Goal: Transaction & Acquisition: Purchase product/service

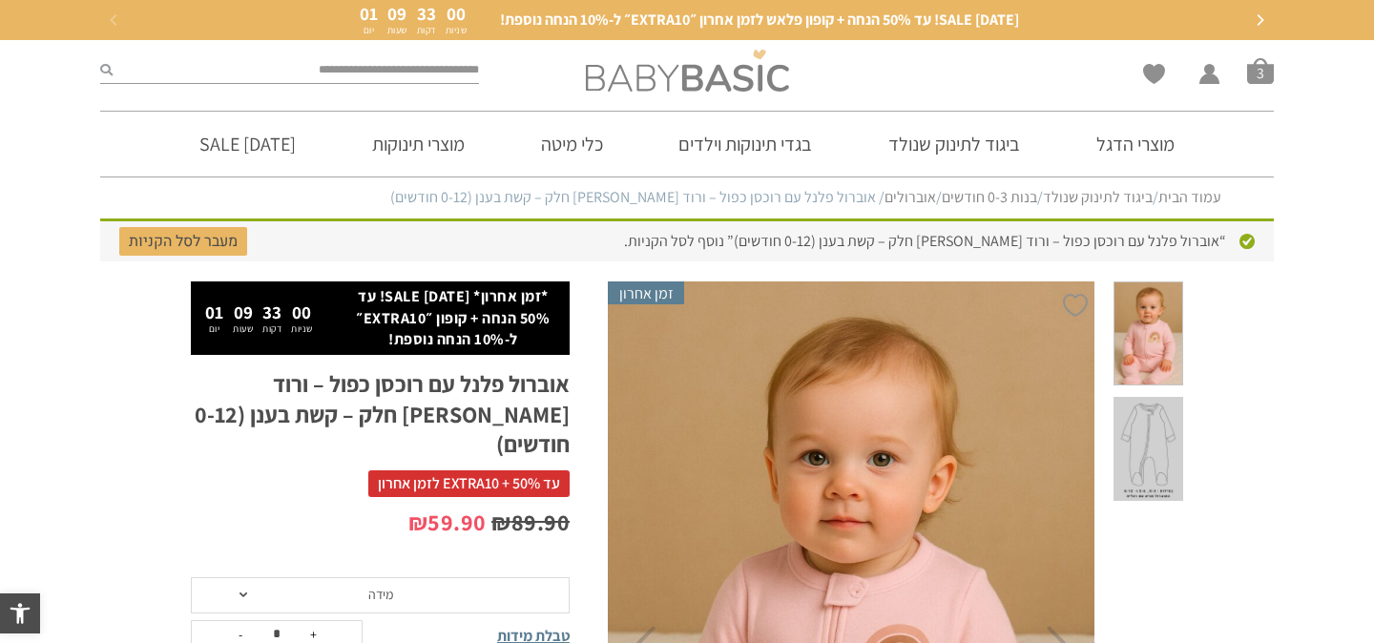
click at [697, 86] on img at bounding box center [687, 71] width 203 height 42
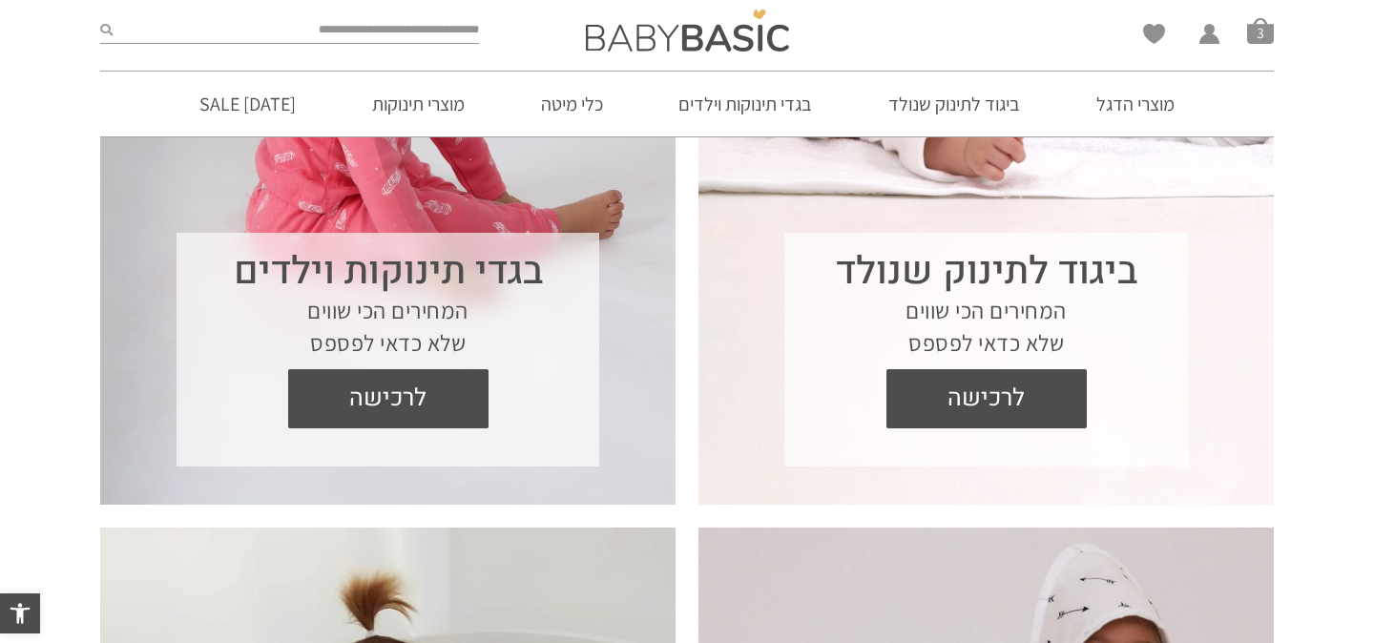
scroll to position [974, 0]
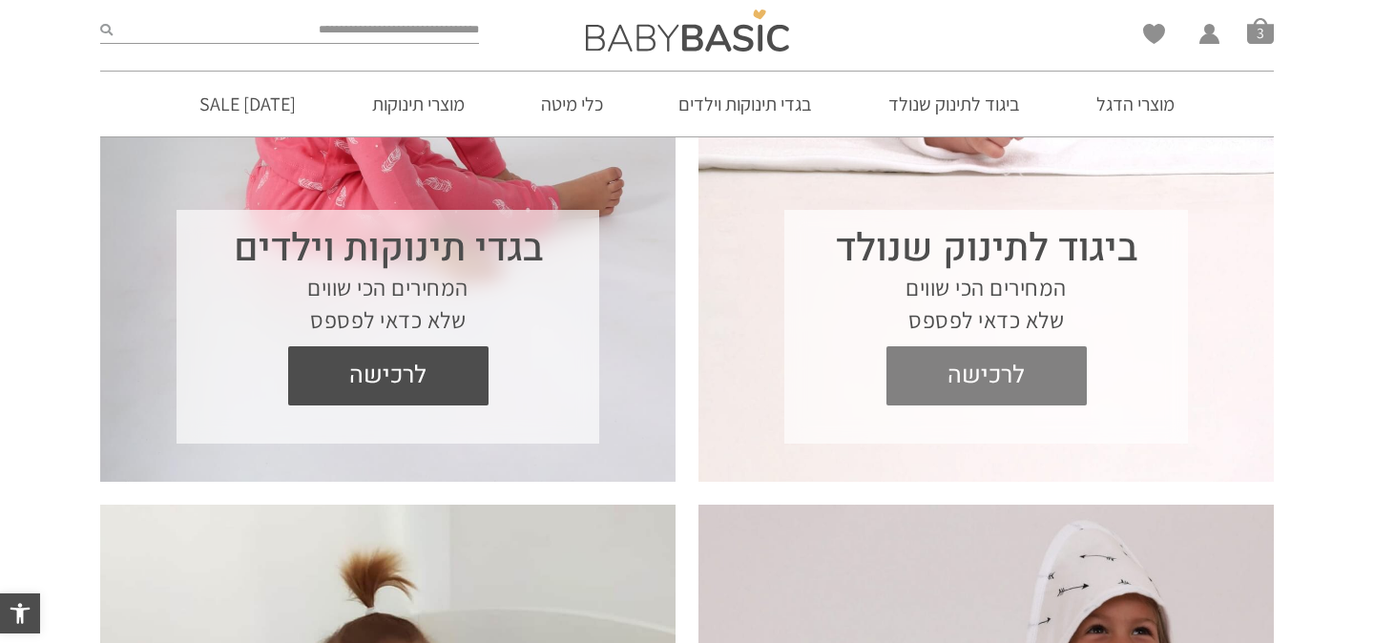
click at [998, 385] on span "לרכישה" at bounding box center [987, 375] width 172 height 59
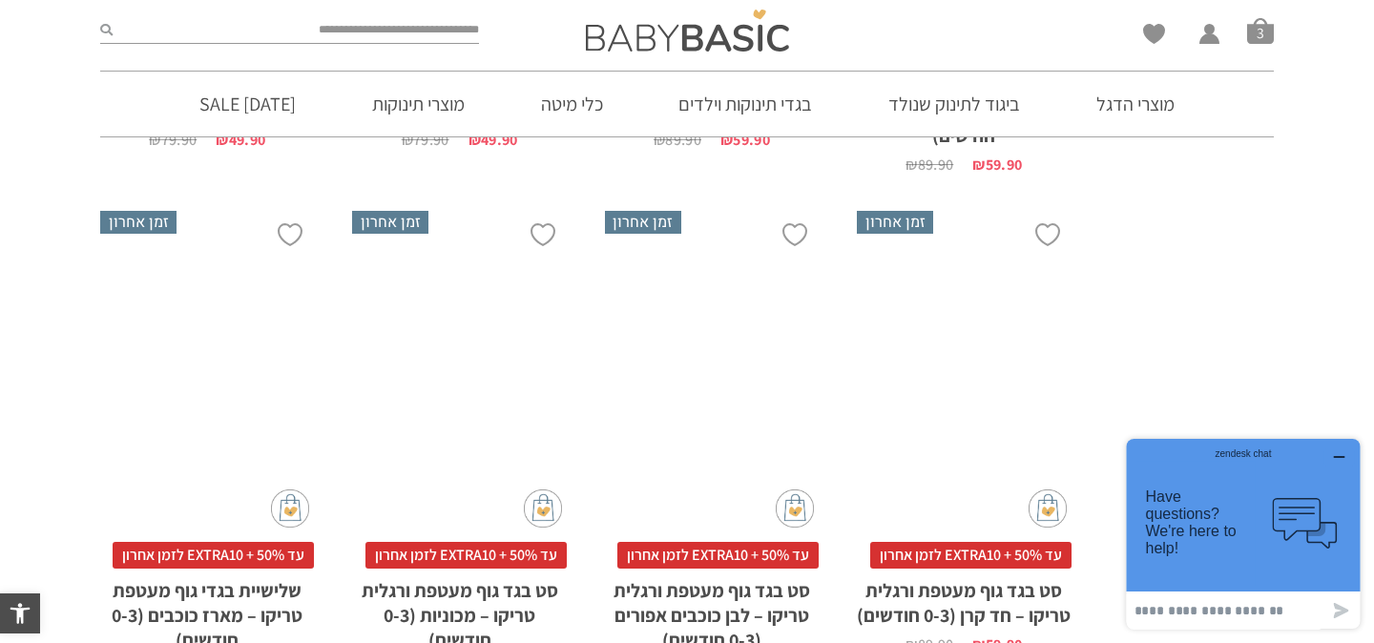
scroll to position [1897, 0]
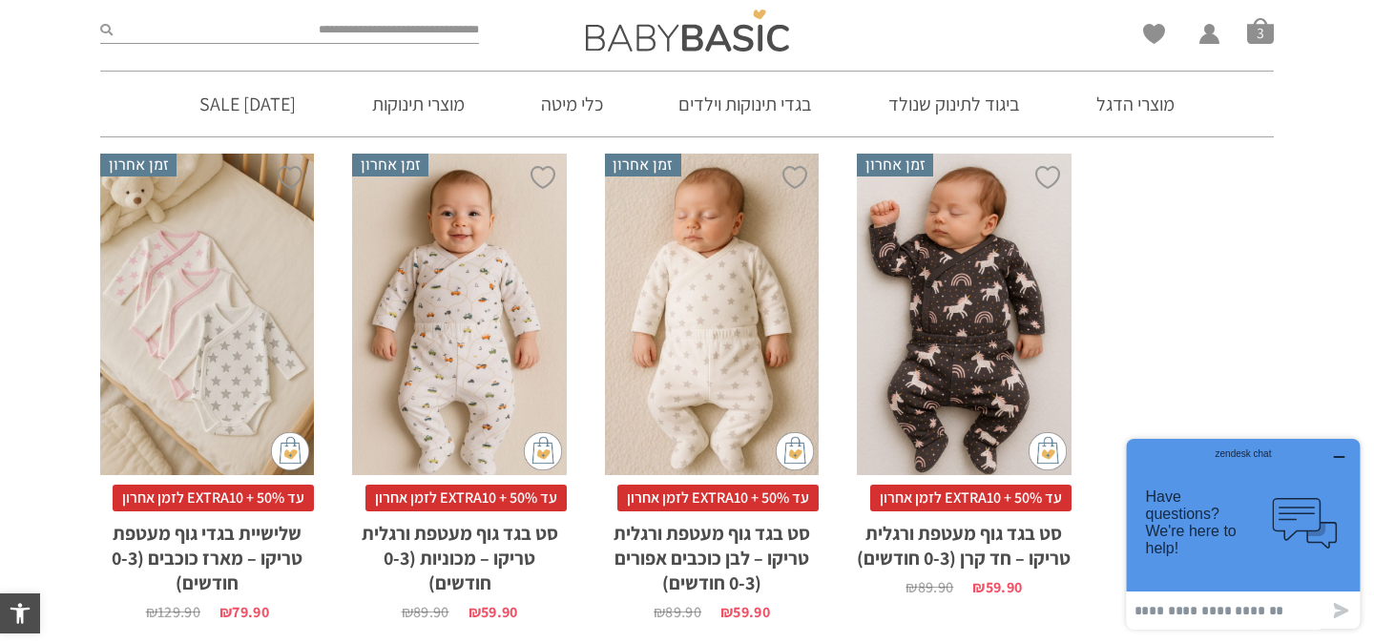
click at [984, 421] on div "x הוספה לסל" at bounding box center [964, 315] width 214 height 322
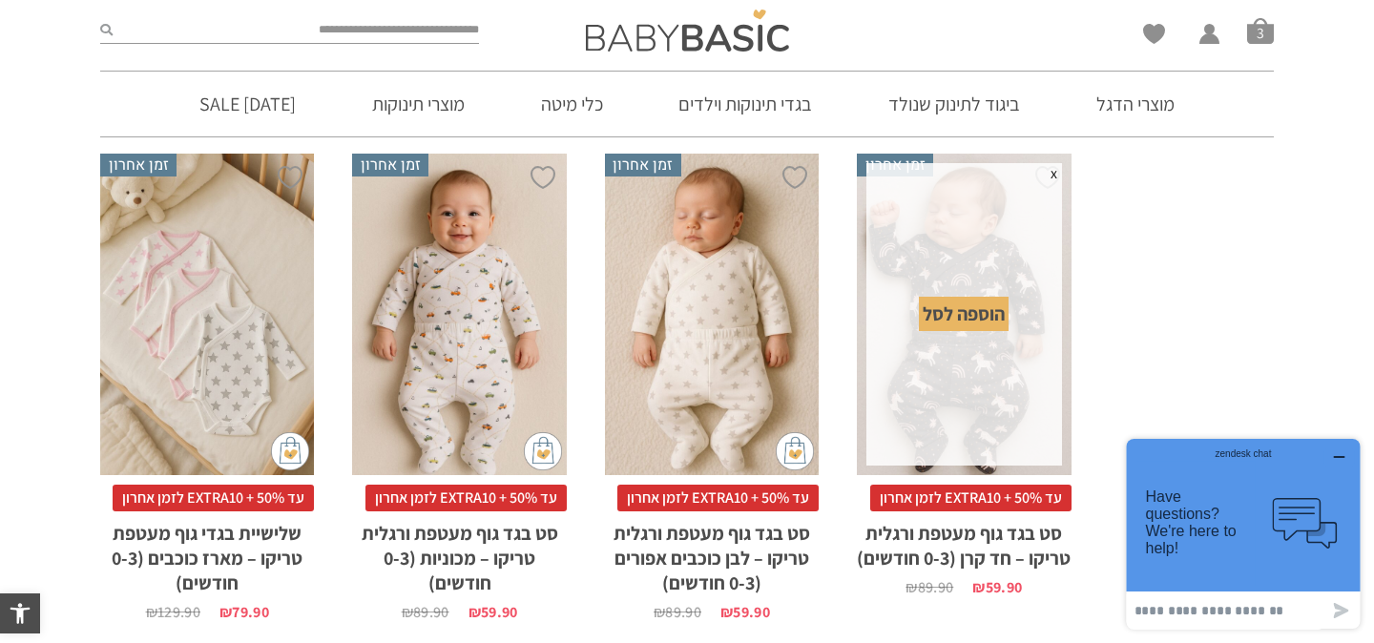
click at [968, 325] on div "הוספה לסל" at bounding box center [964, 314] width 90 height 34
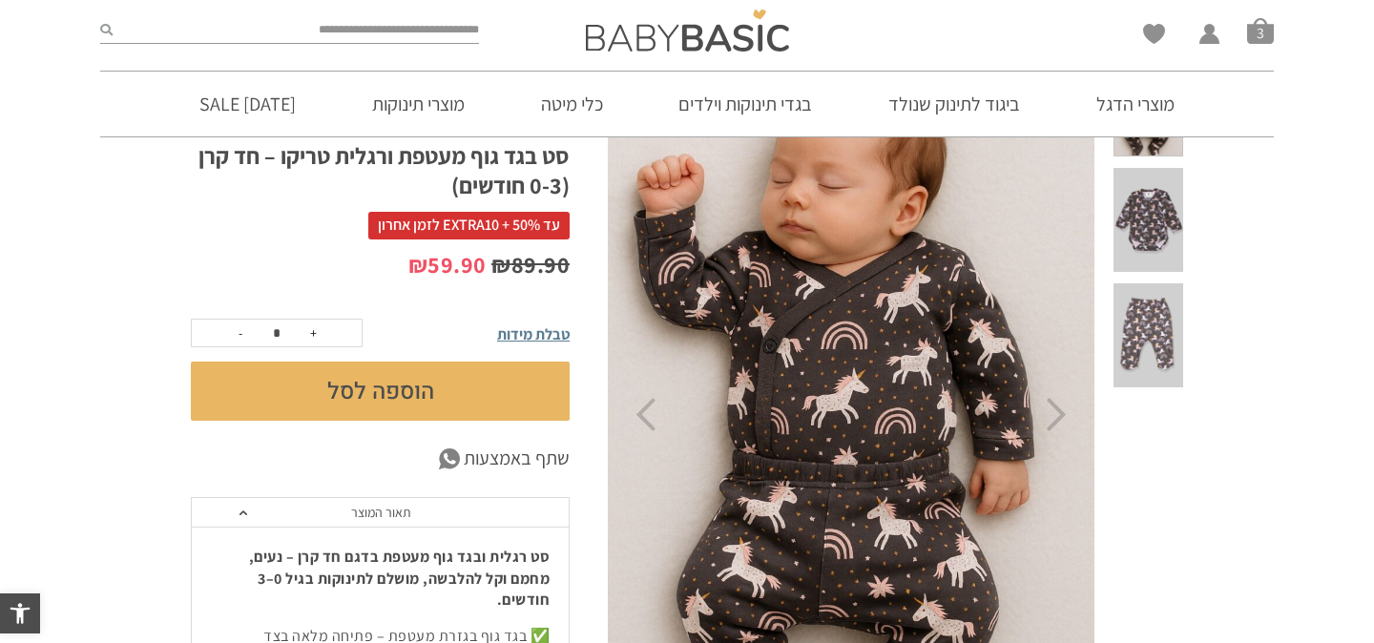
scroll to position [208, 0]
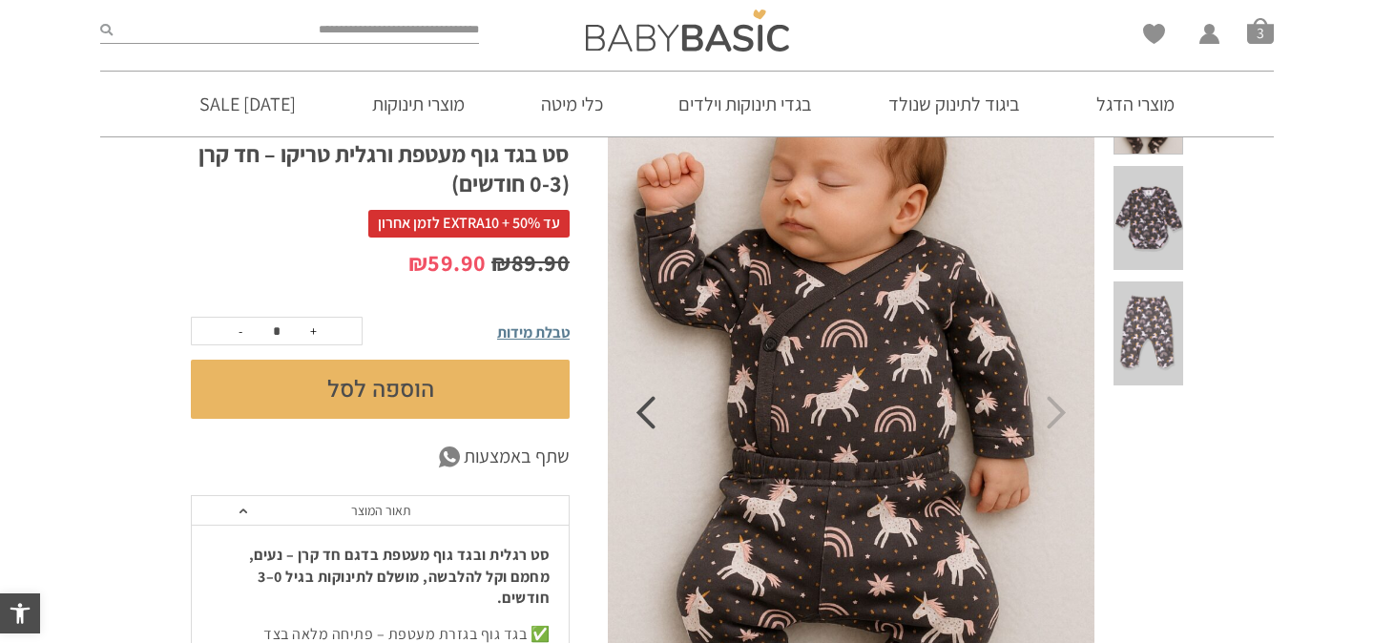
click at [648, 415] on icon "Previous" at bounding box center [646, 412] width 20 height 33
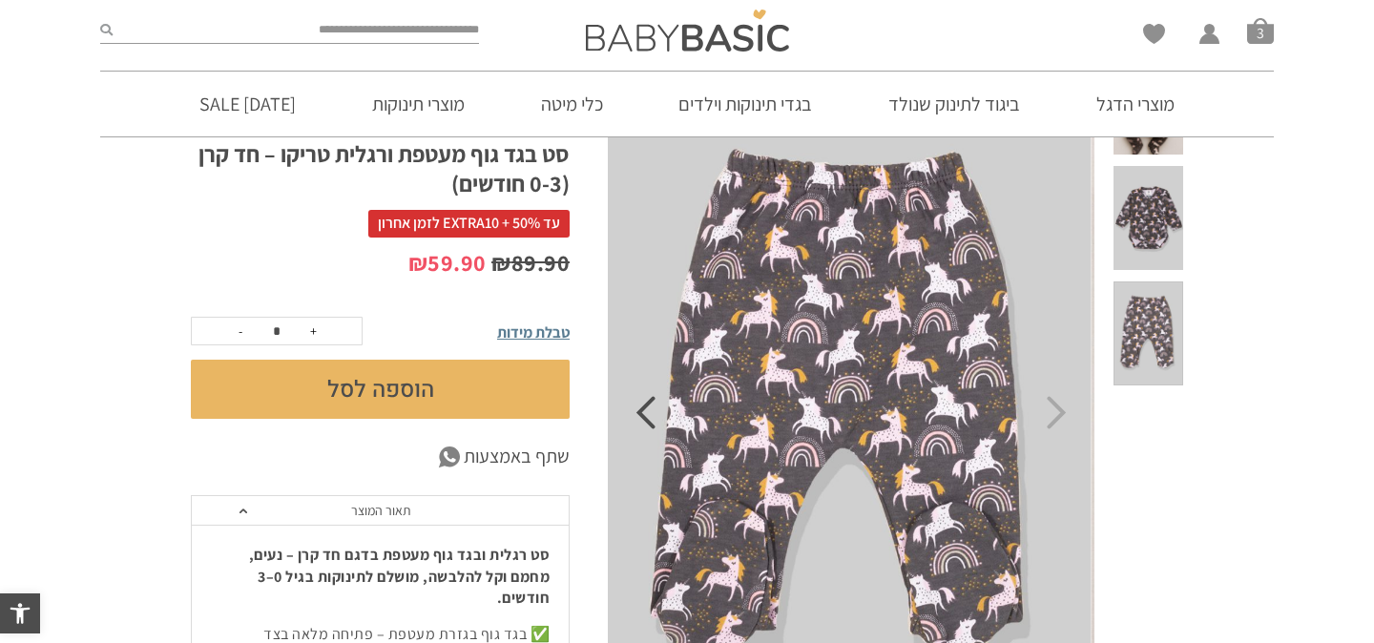
scroll to position [0, 0]
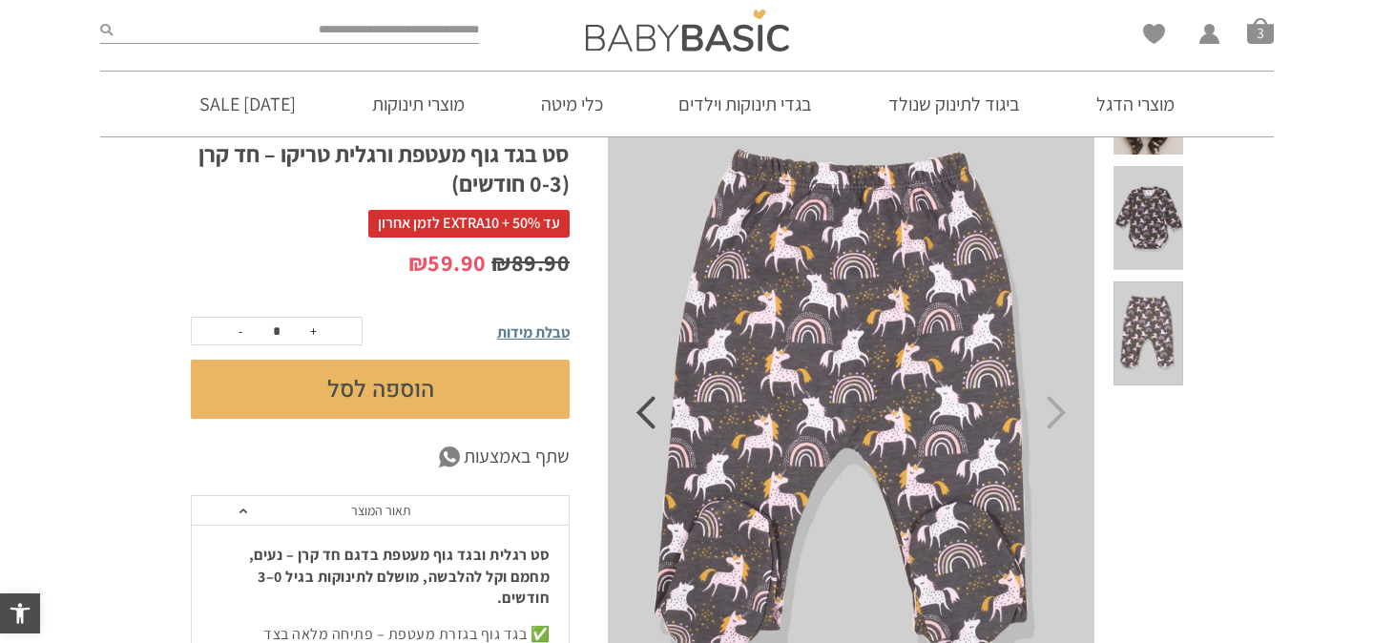
click at [648, 415] on icon "Previous" at bounding box center [646, 412] width 20 height 33
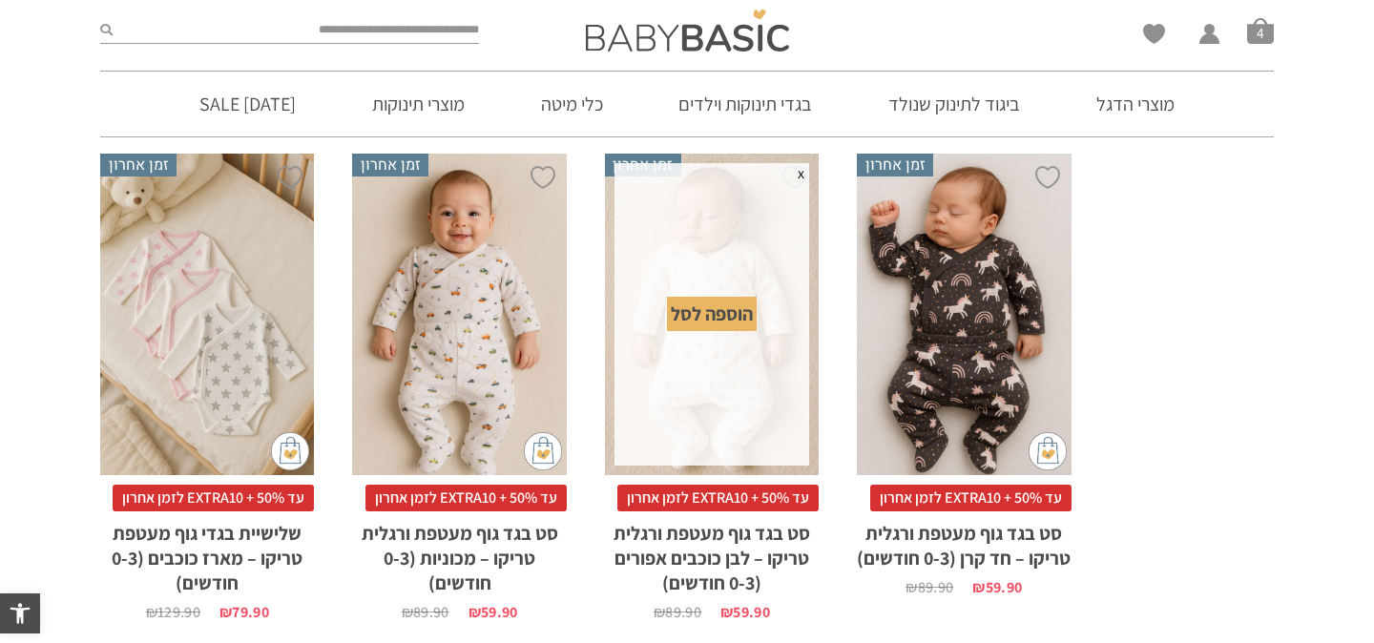
click at [724, 310] on div "הוספה לסל" at bounding box center [712, 314] width 90 height 34
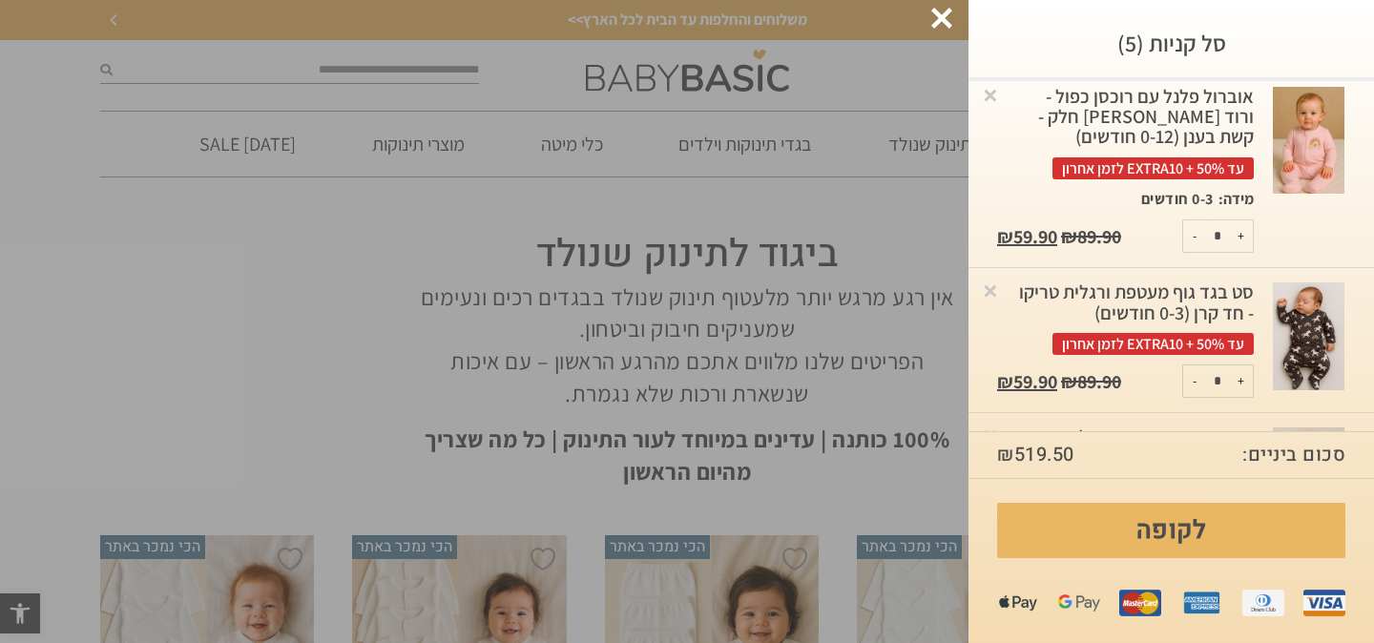
scroll to position [431, 0]
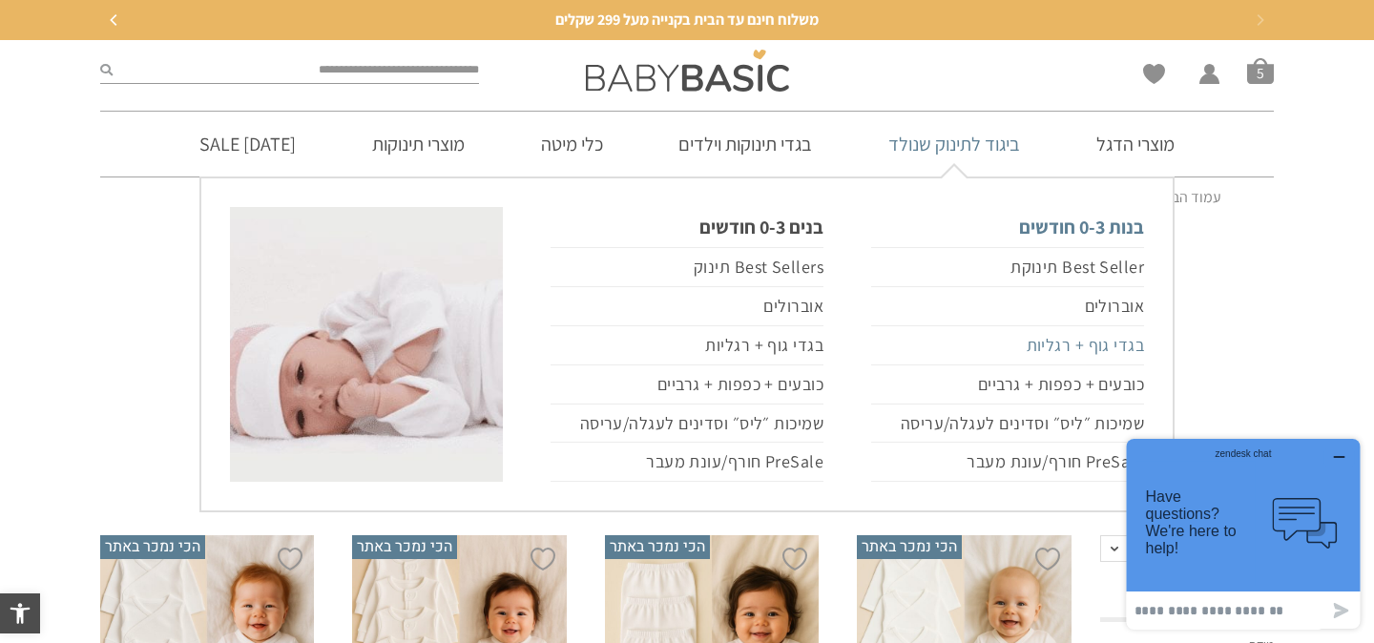
click at [1085, 353] on link "בגדי גוף + רגליות" at bounding box center [1007, 345] width 273 height 39
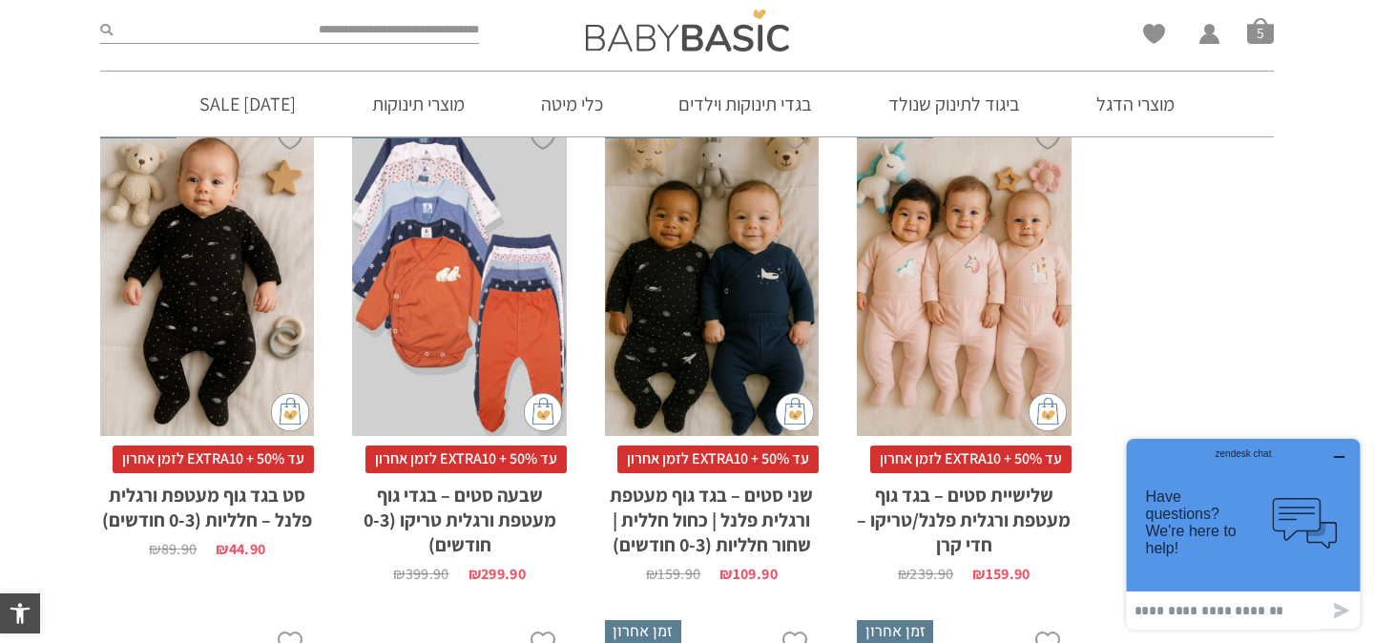
scroll to position [2401, 0]
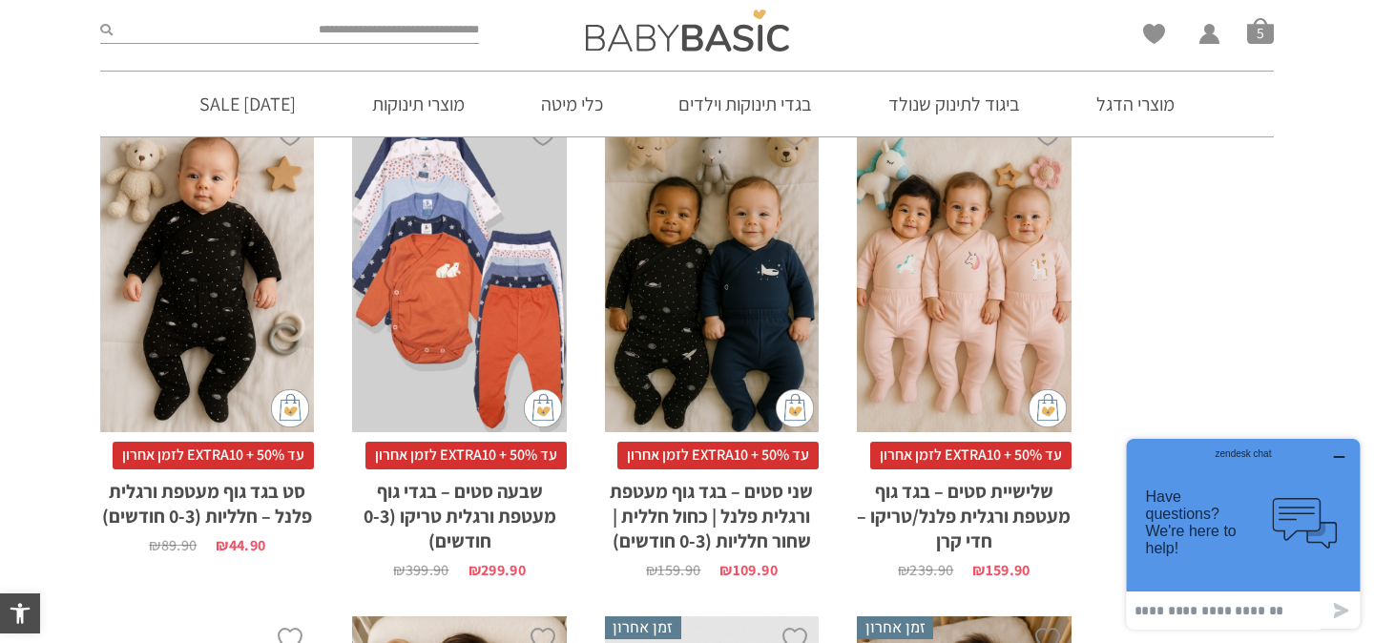
click at [967, 286] on div "x בחירת סוג בד טריקו (עונת מעבר/קיץ) פלנל (חורף)" at bounding box center [964, 273] width 214 height 322
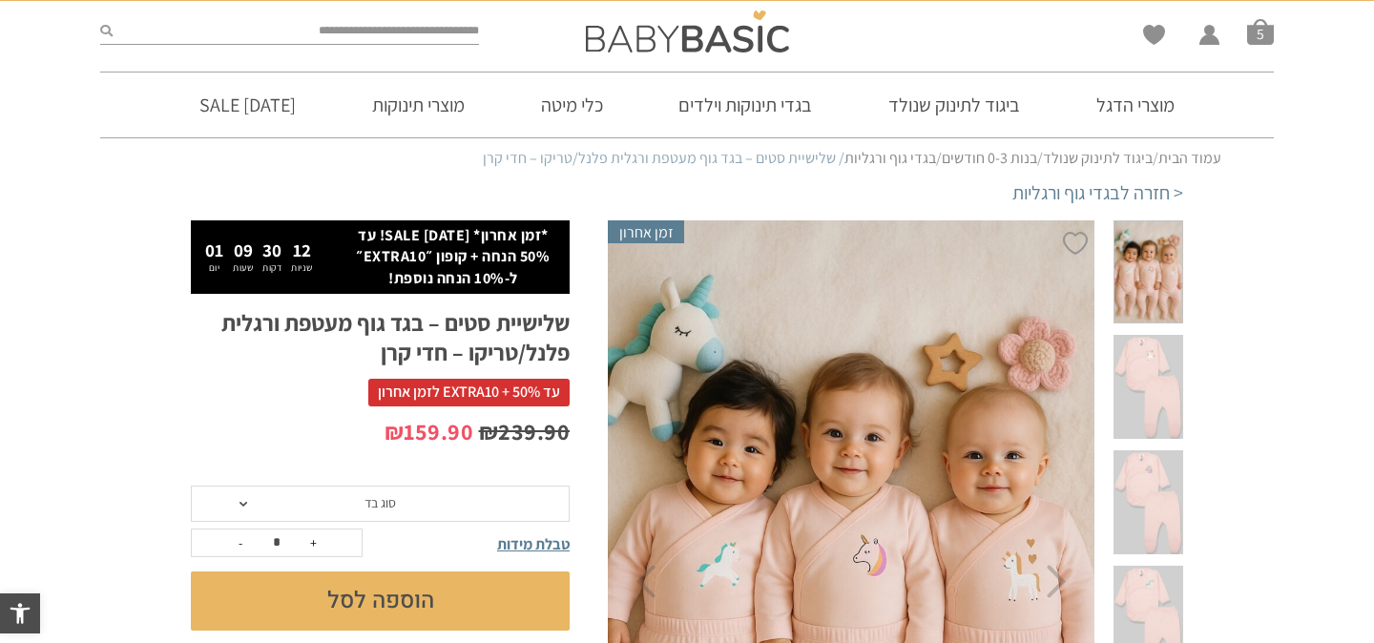
scroll to position [51, 0]
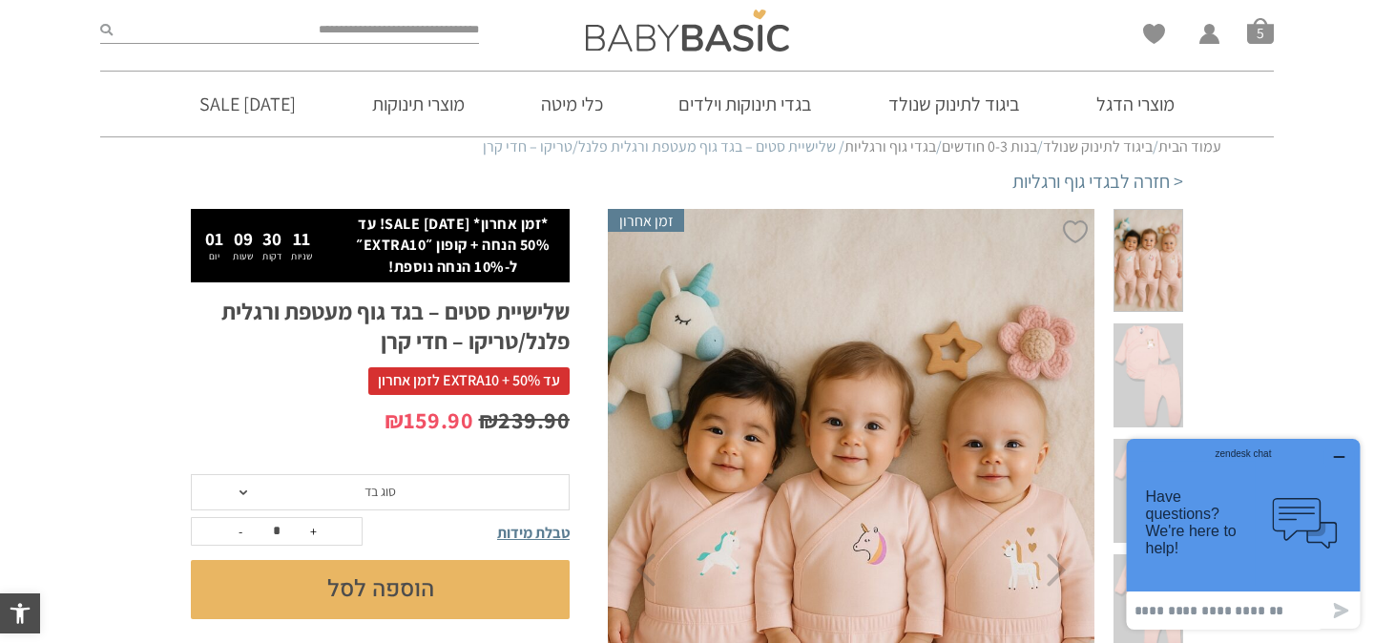
click at [392, 471] on div "₪ 239.90 המחיר המקורי היה: ₪239.90. ₪ 159.90 המחיר הנוכחי הוא: ₪159.90." at bounding box center [380, 440] width 379 height 71
click at [383, 484] on span "סוג בד" at bounding box center [380, 491] width 31 height 17
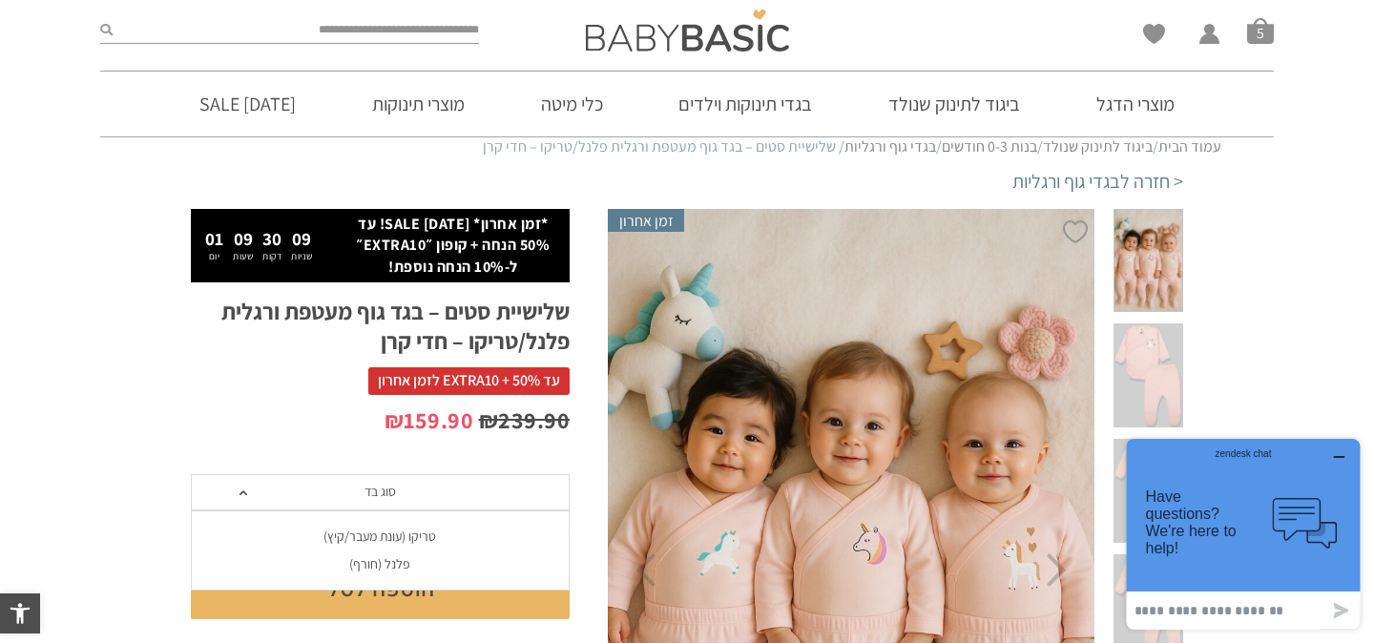
click at [379, 570] on div "פלנל (חורף)" at bounding box center [379, 564] width 379 height 16
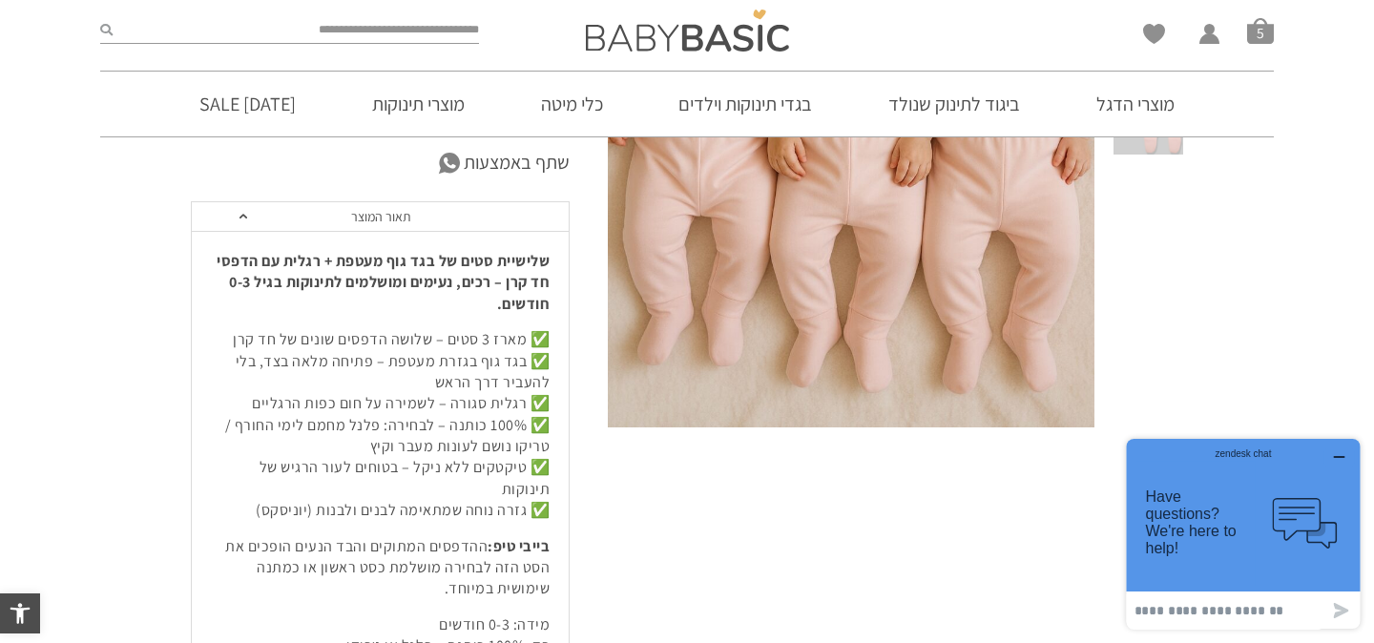
scroll to position [566, 0]
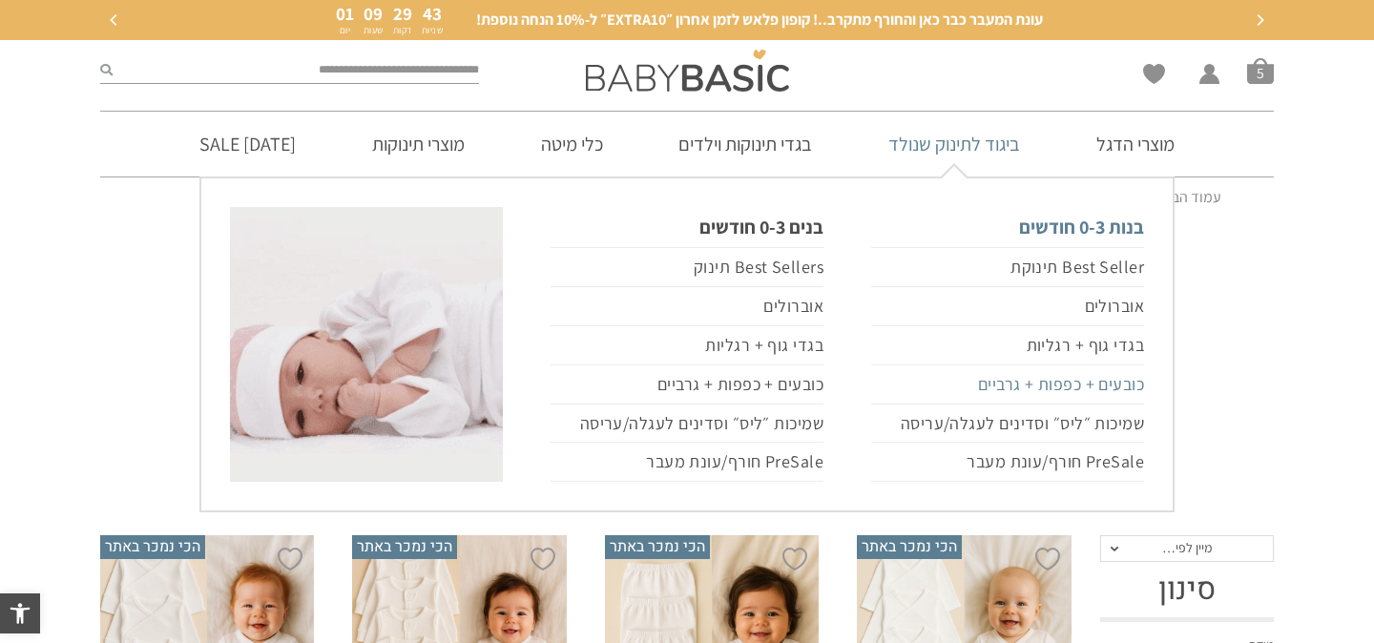
click at [1111, 396] on link "כובעים + כפפות + גרביים" at bounding box center [1007, 385] width 273 height 39
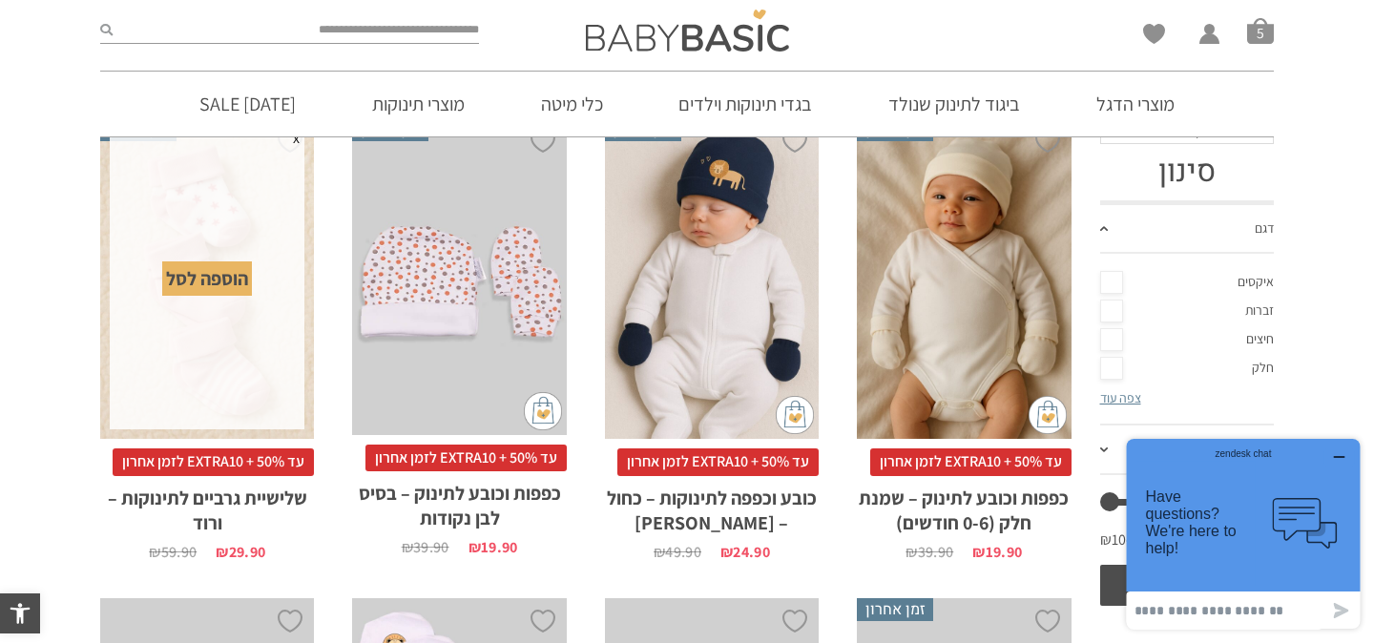
click at [214, 285] on div "הוספה לסל" at bounding box center [207, 279] width 90 height 34
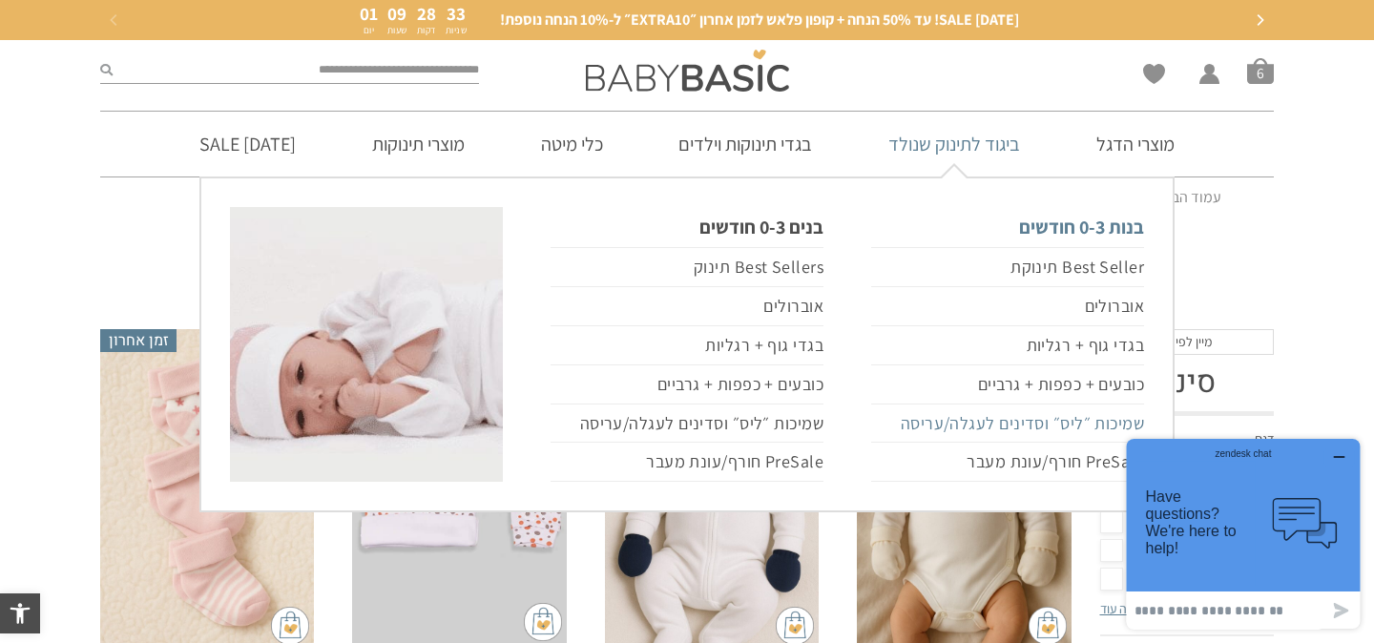
click at [1081, 425] on link "שמיכות ״ליס״ וסדינים לעגלה/עריסה" at bounding box center [1007, 424] width 273 height 39
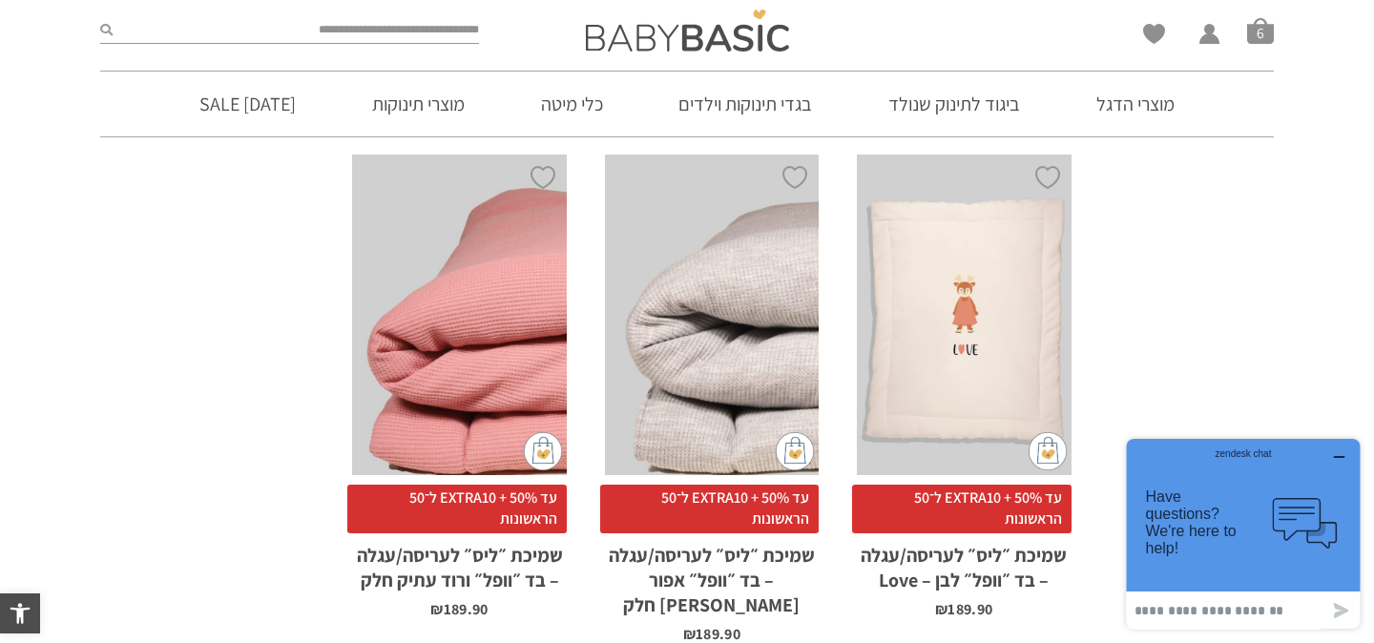
scroll to position [1807, 0]
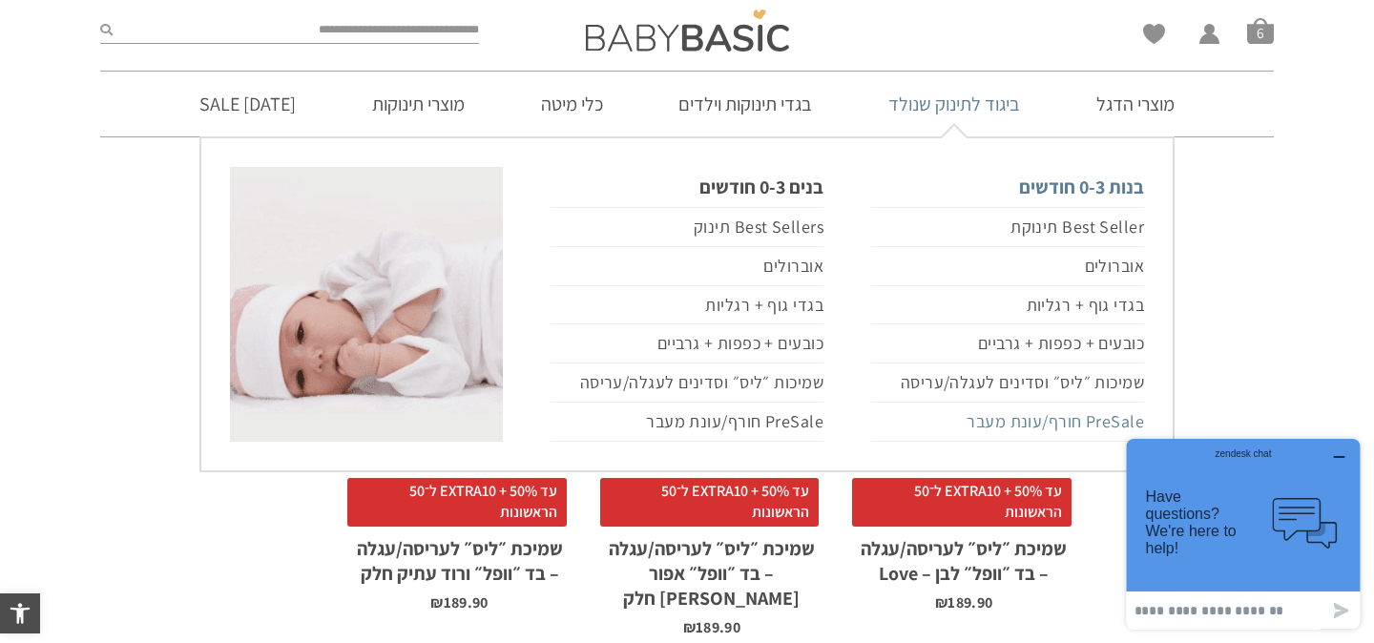
click at [1036, 429] on link "PreSale חורף/עונת מעבר" at bounding box center [1007, 422] width 273 height 39
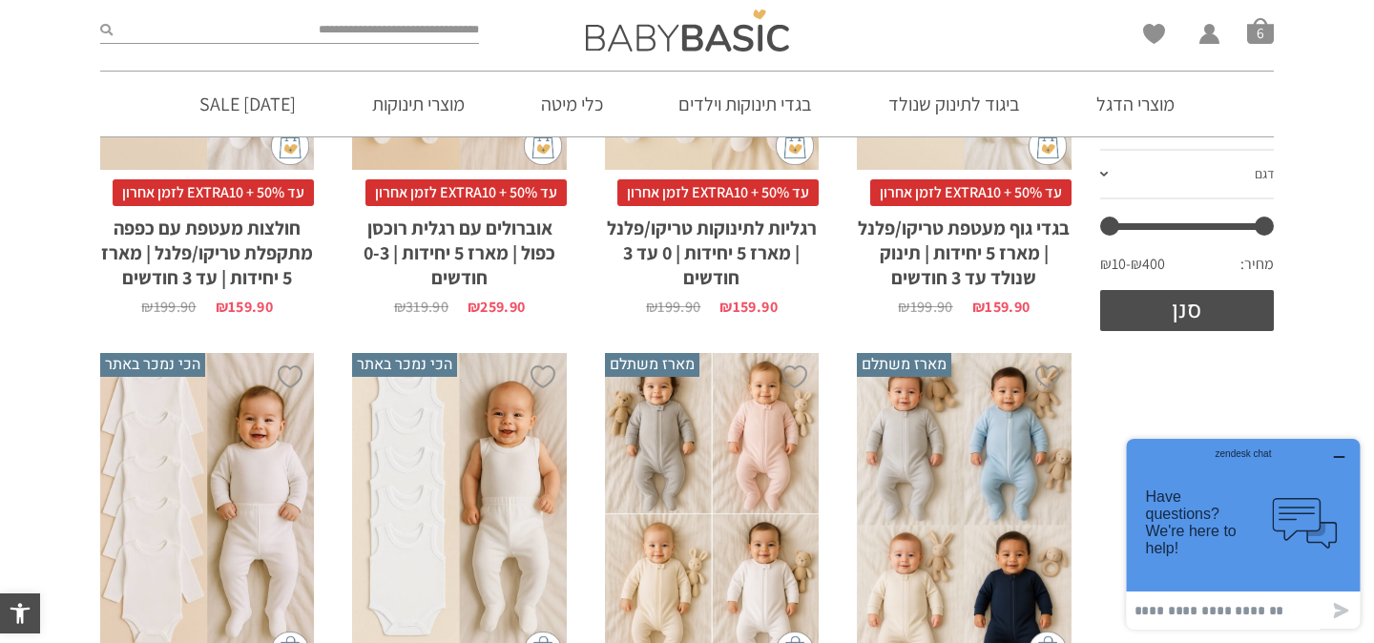
scroll to position [577, 0]
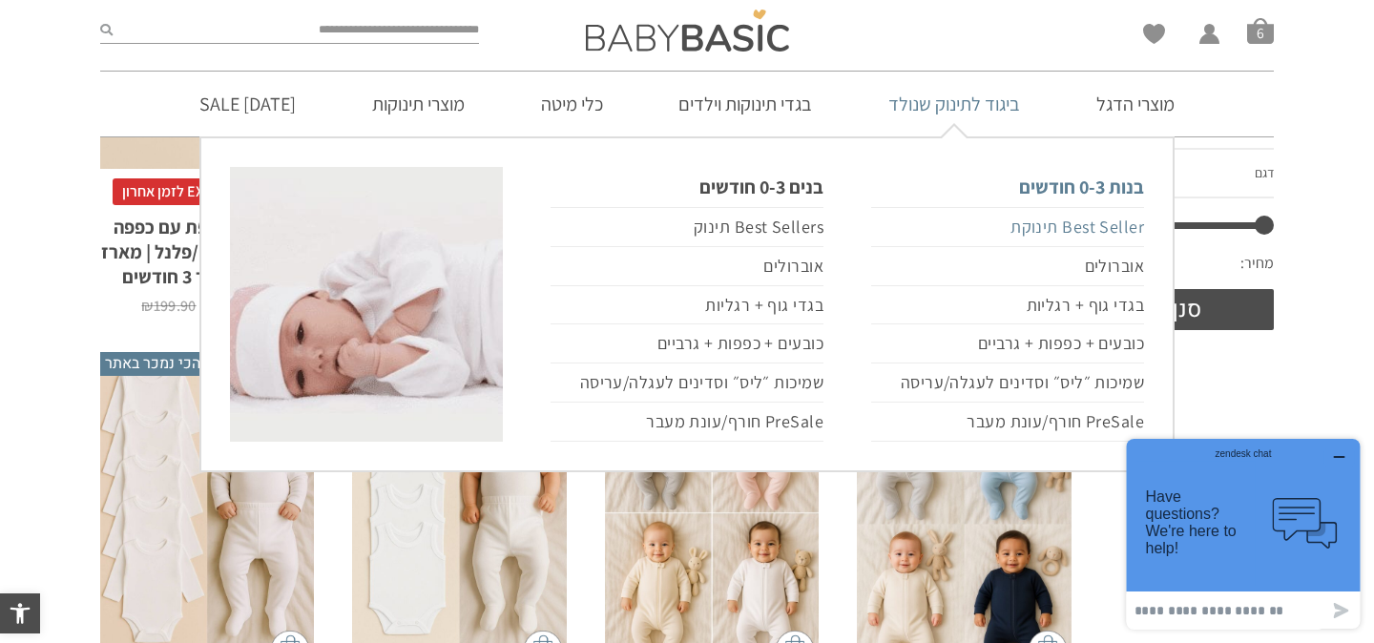
click at [1132, 220] on link "Best Seller תינוקת" at bounding box center [1007, 227] width 273 height 40
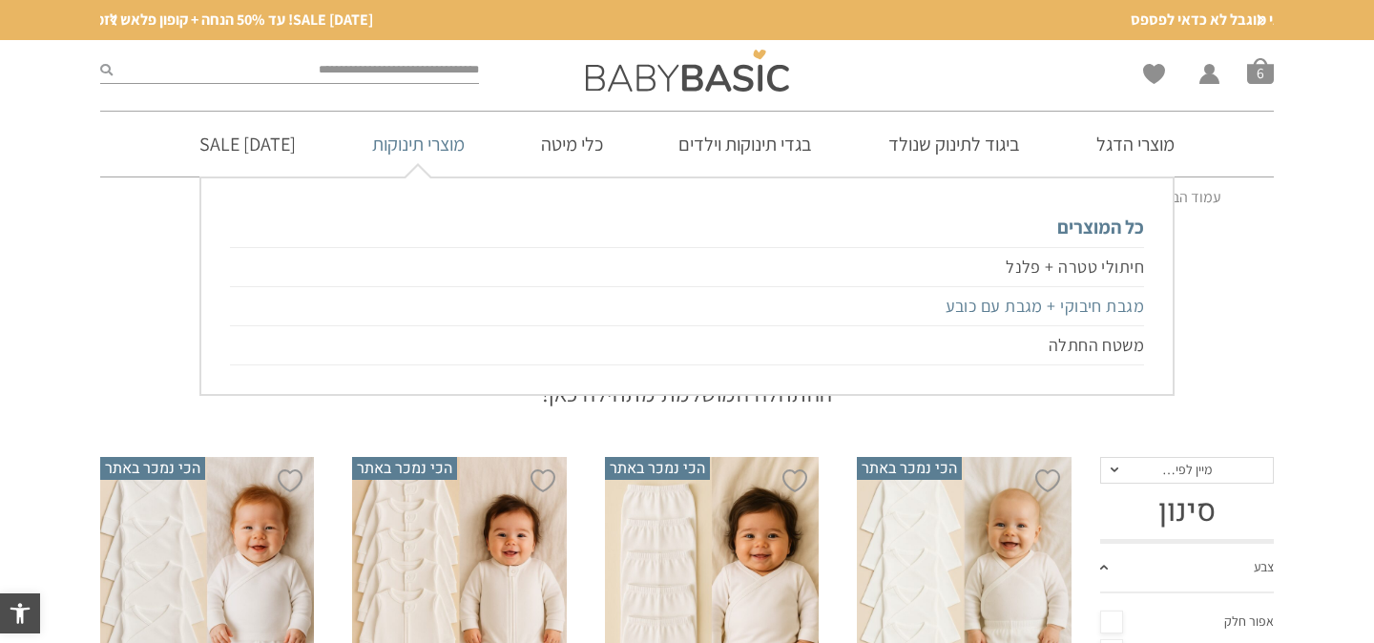
click at [1129, 297] on link "מגבת חיבוקי + מגבת עם כובע" at bounding box center [687, 306] width 914 height 39
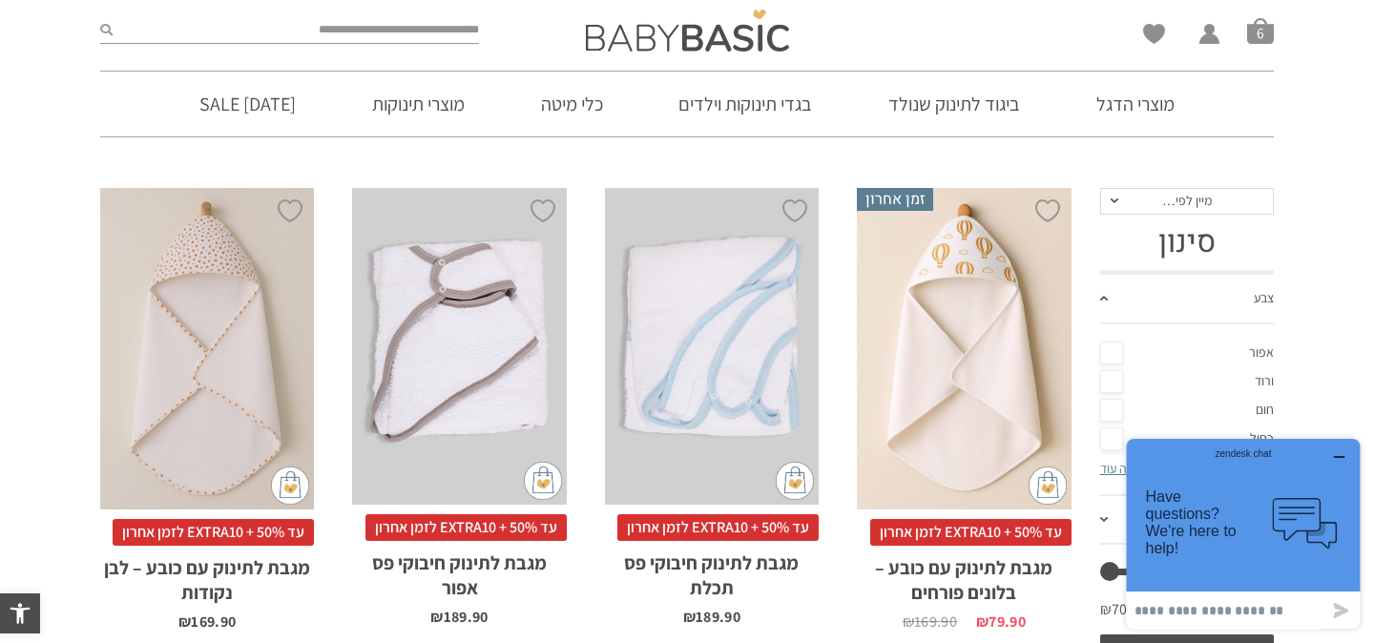
scroll to position [209, 0]
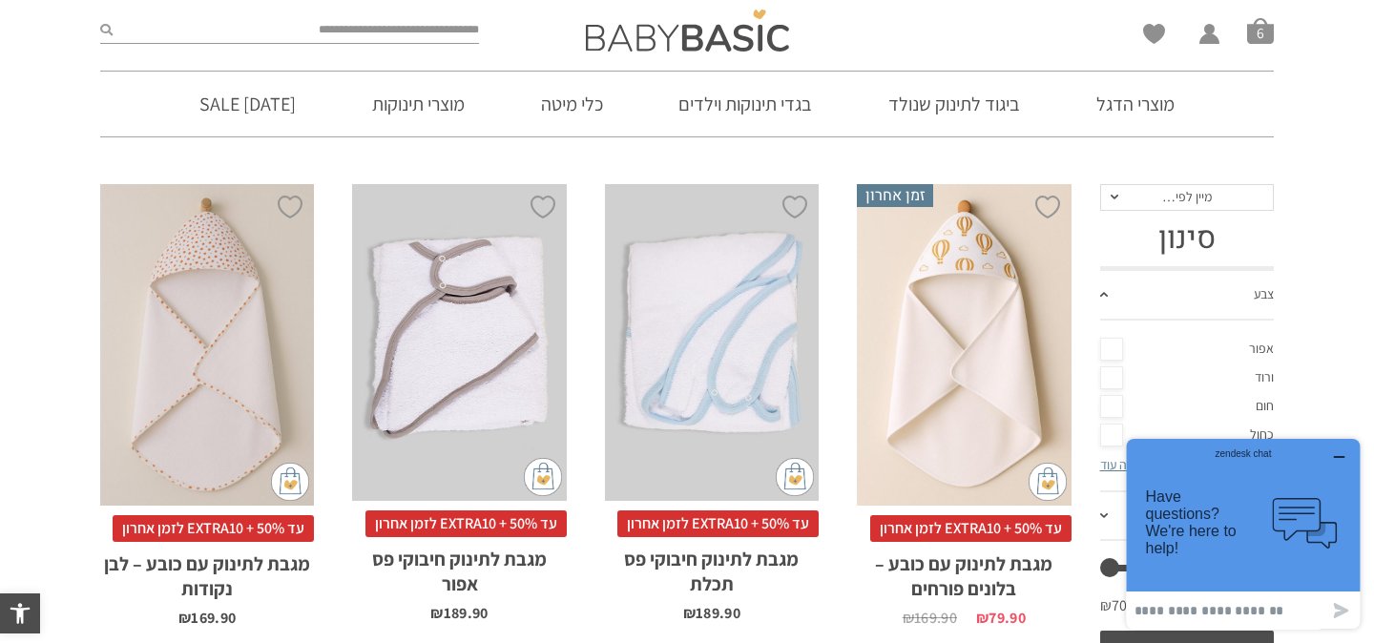
click at [662, 478] on div "x הוספה לסל" at bounding box center [712, 342] width 214 height 317
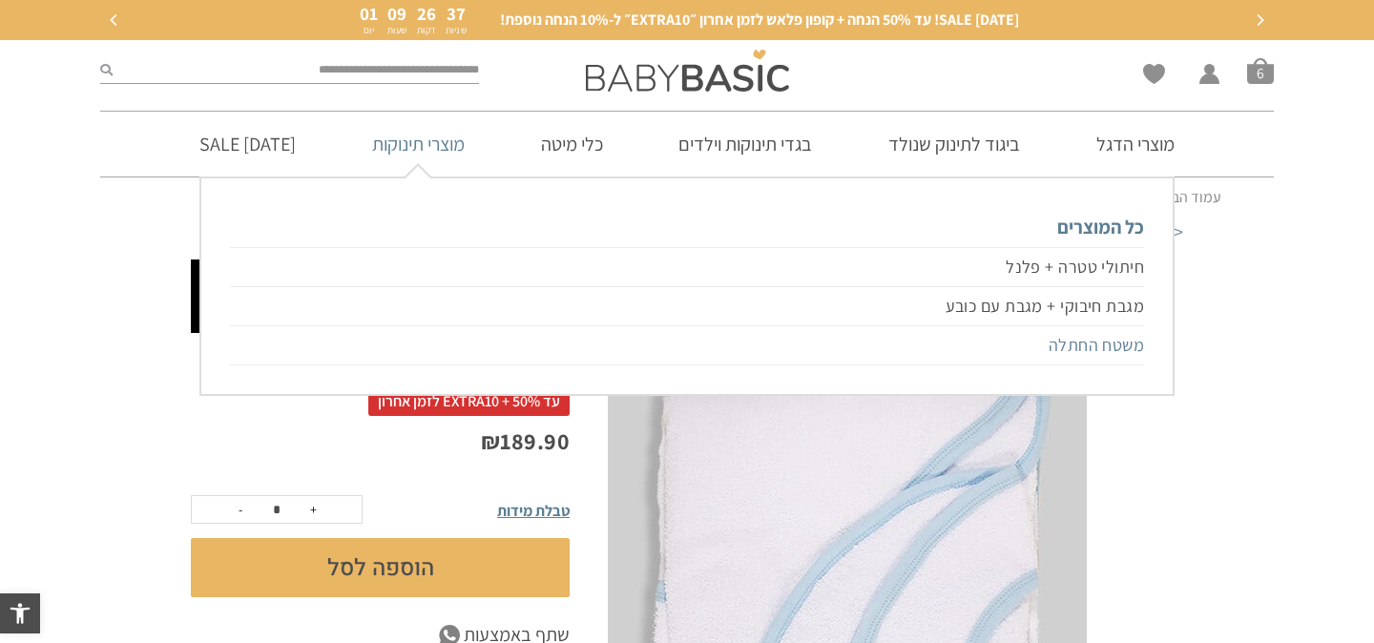
click at [1089, 343] on link "משטח החתלה" at bounding box center [687, 345] width 914 height 39
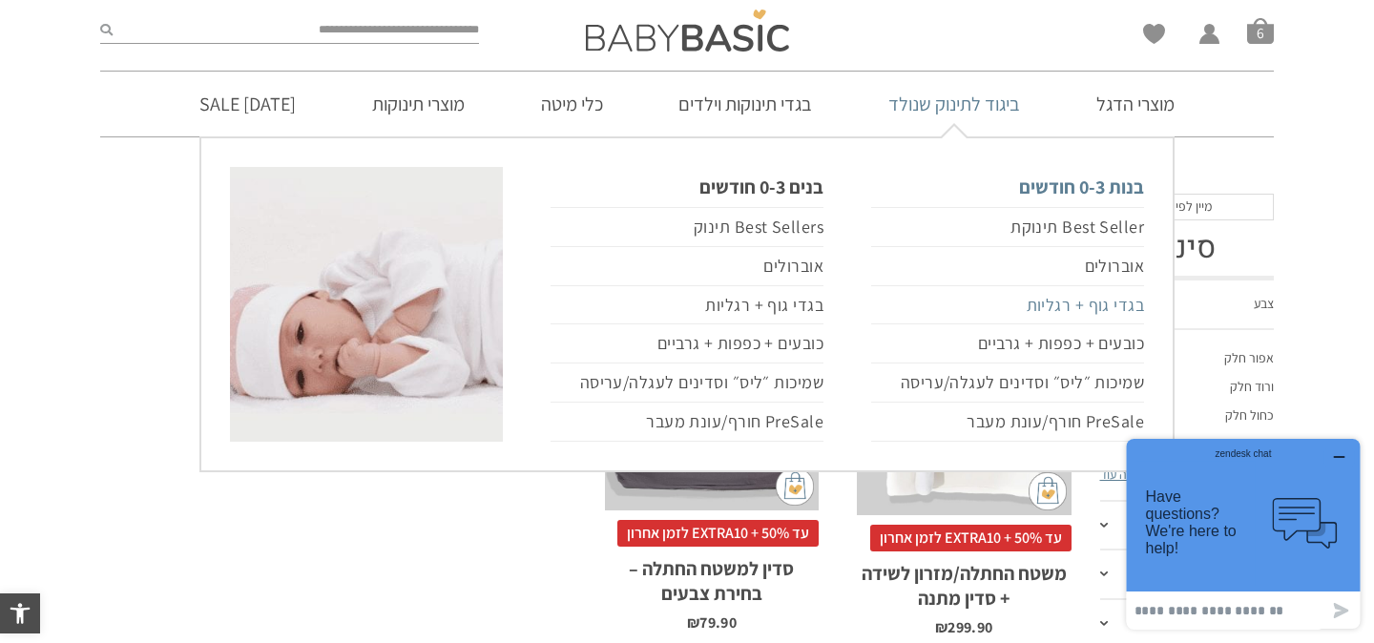
click at [1094, 313] on link "בגדי גוף + רגליות" at bounding box center [1007, 305] width 273 height 39
click at [363, 272] on span at bounding box center [366, 304] width 273 height 275
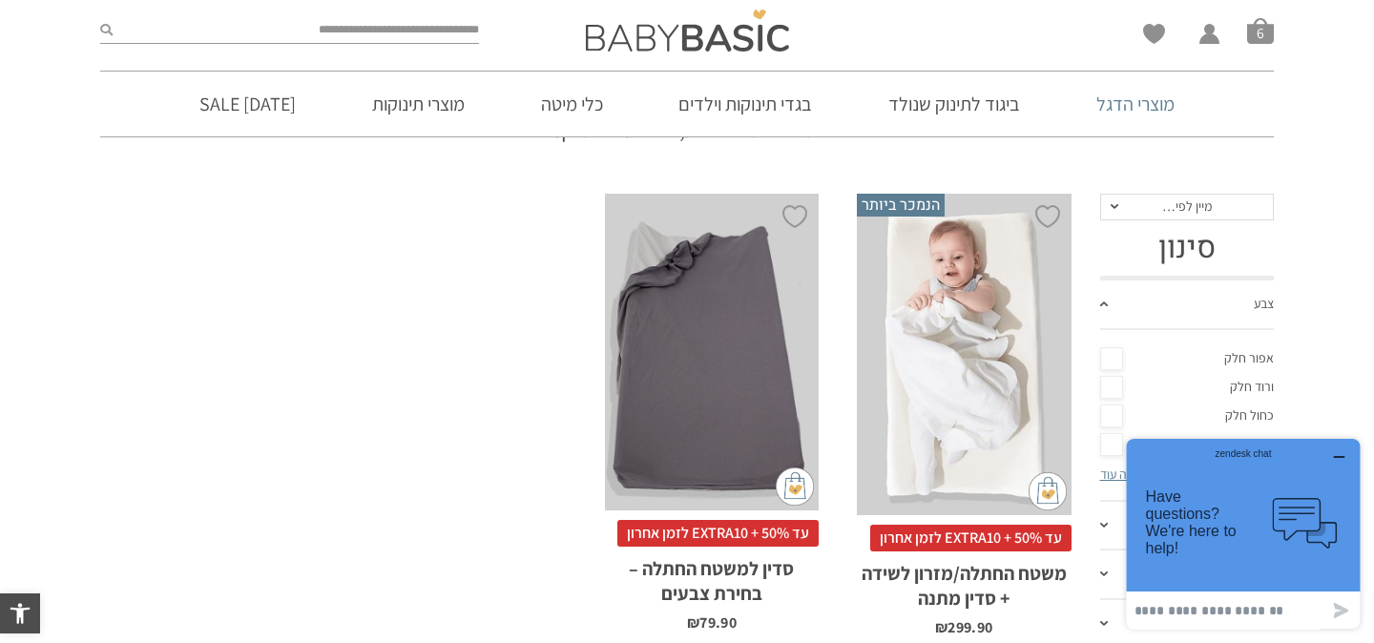
click at [1142, 116] on link "מוצרי הדגל" at bounding box center [1136, 104] width 136 height 65
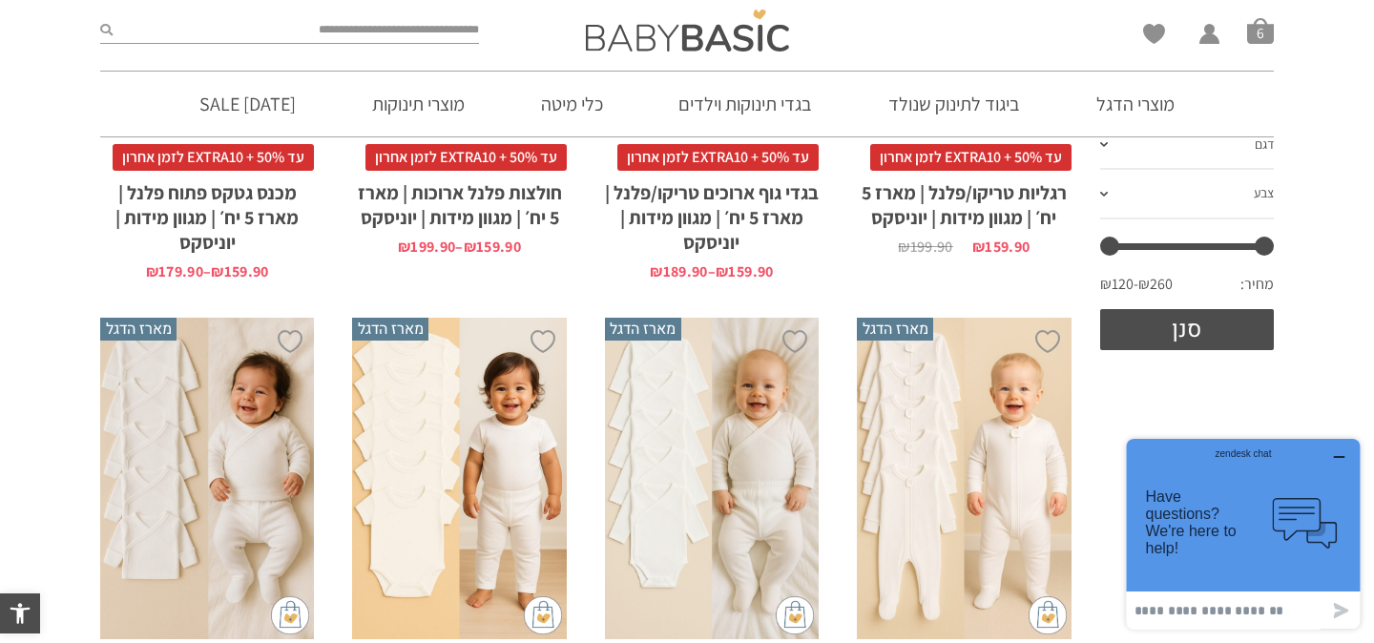
scroll to position [325, 0]
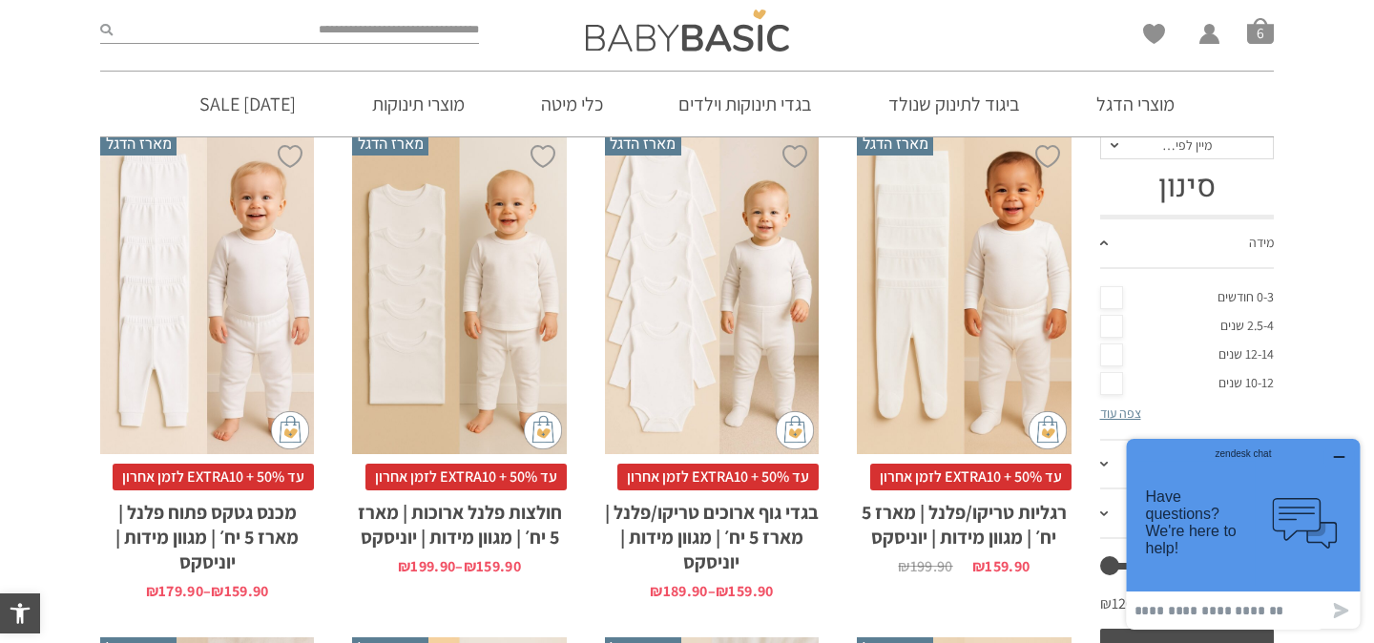
click at [1113, 295] on link "0-3 חודשים" at bounding box center [1188, 297] width 175 height 29
click at [1190, 184] on h3 "סינון" at bounding box center [1188, 187] width 175 height 36
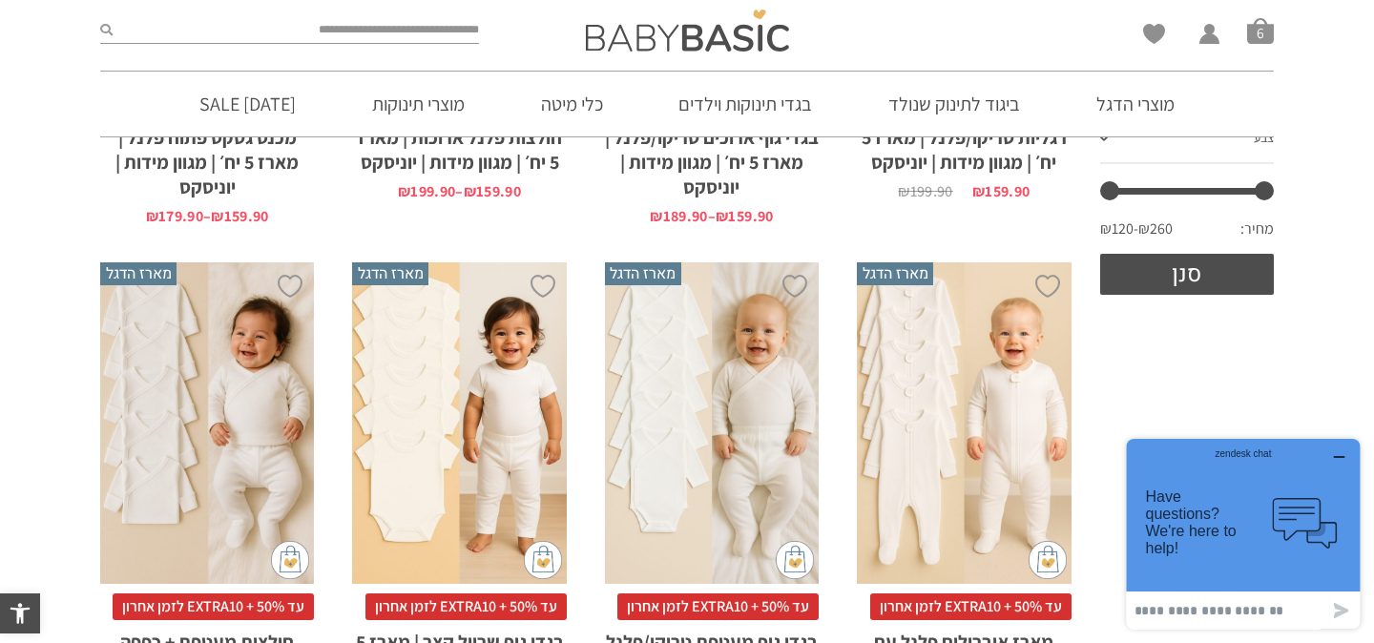
scroll to position [709, 0]
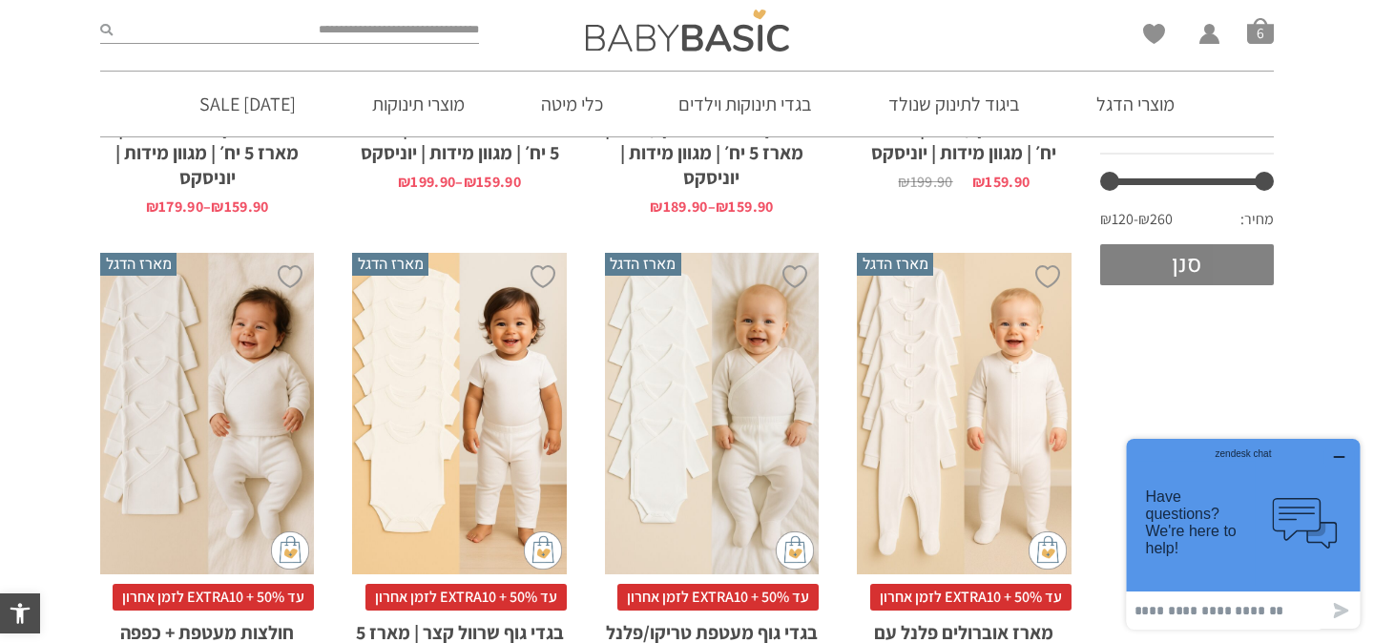
click at [1189, 275] on button "סנן" at bounding box center [1188, 264] width 175 height 41
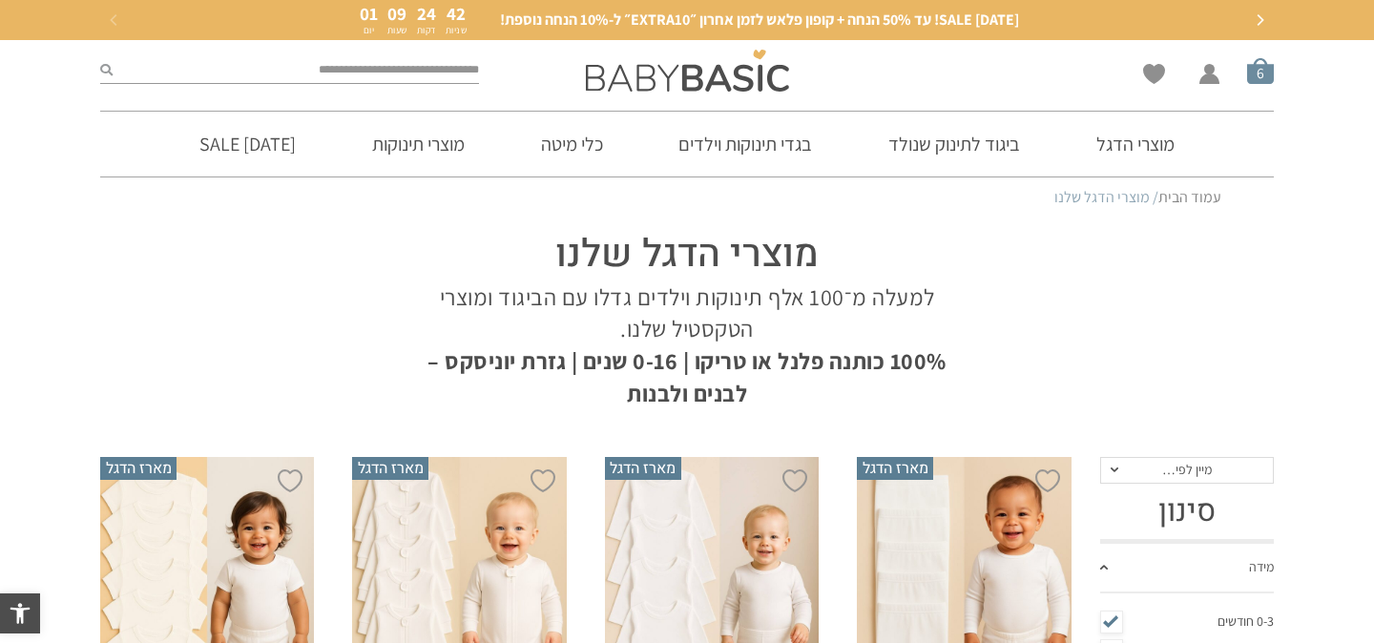
click at [1265, 77] on span "סל קניות" at bounding box center [1261, 70] width 27 height 27
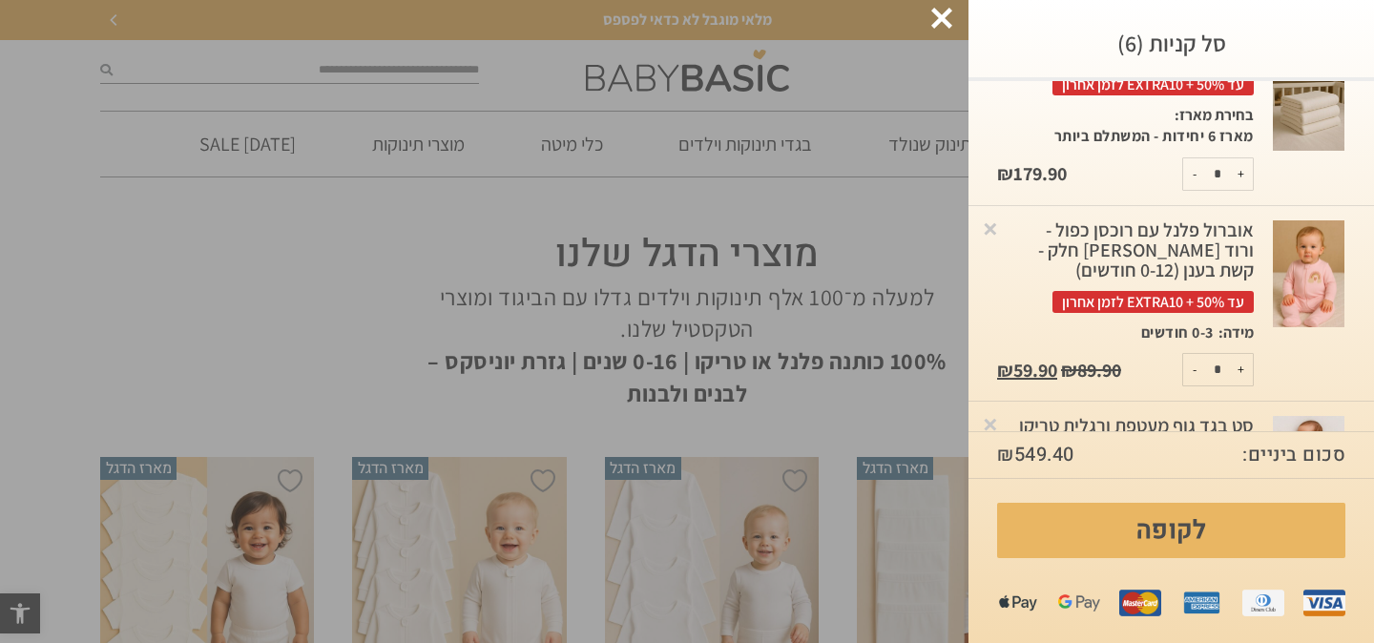
scroll to position [324, 0]
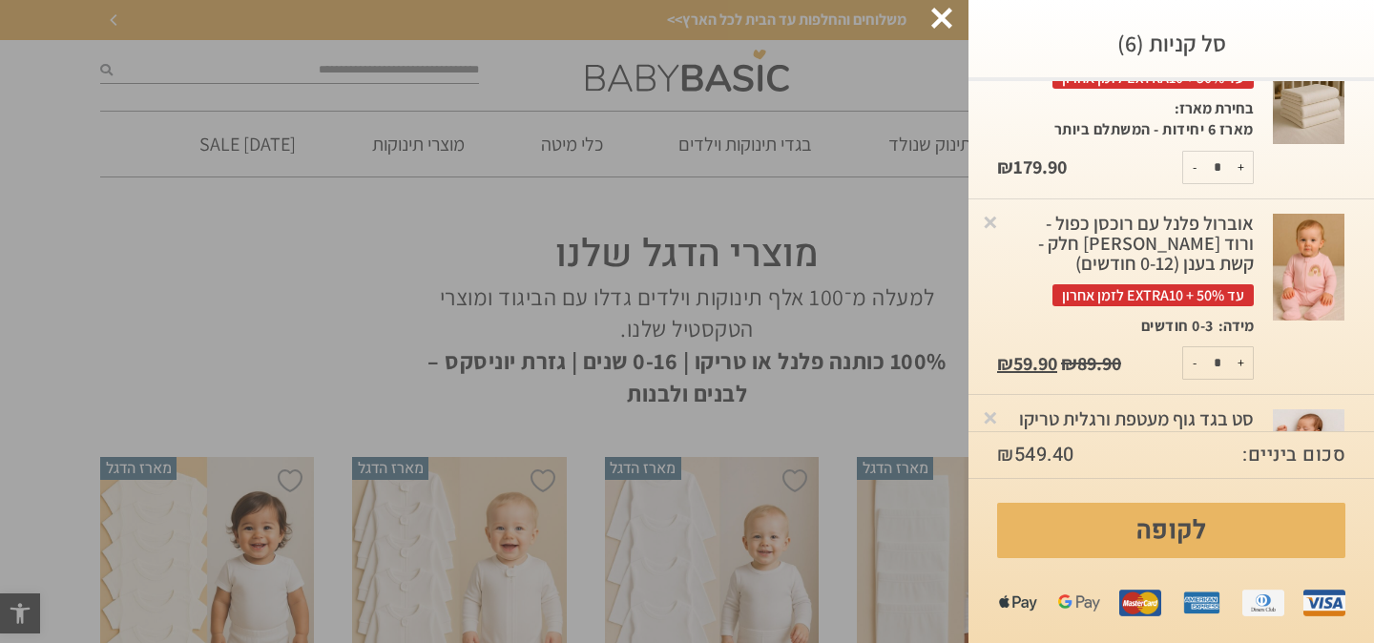
click at [1307, 259] on img at bounding box center [1309, 268] width 72 height 108
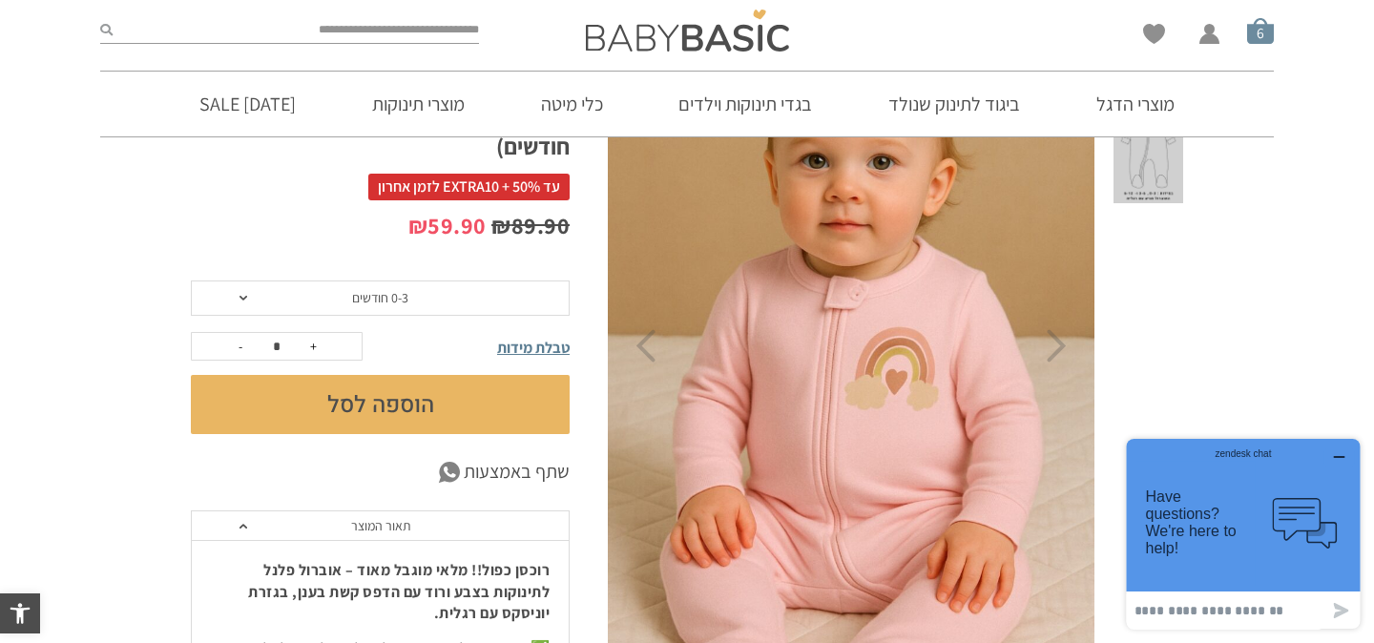
click at [1256, 33] on span "סל קניות" at bounding box center [1261, 30] width 27 height 27
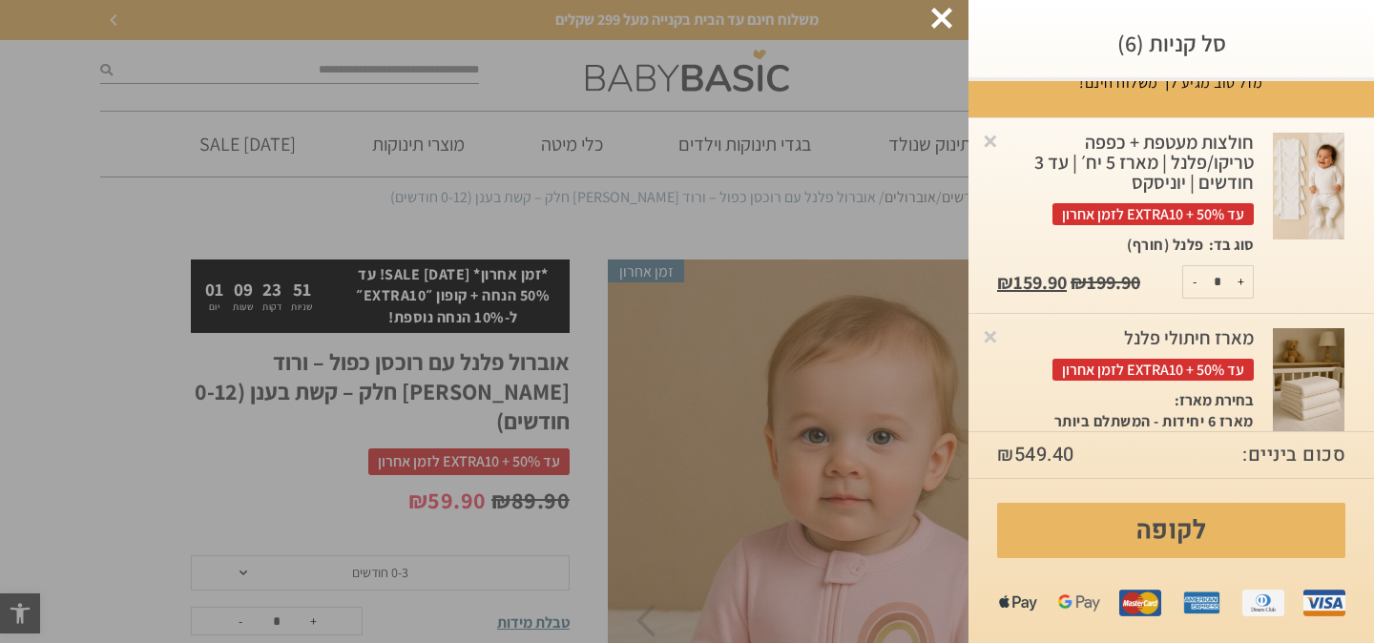
scroll to position [14, 0]
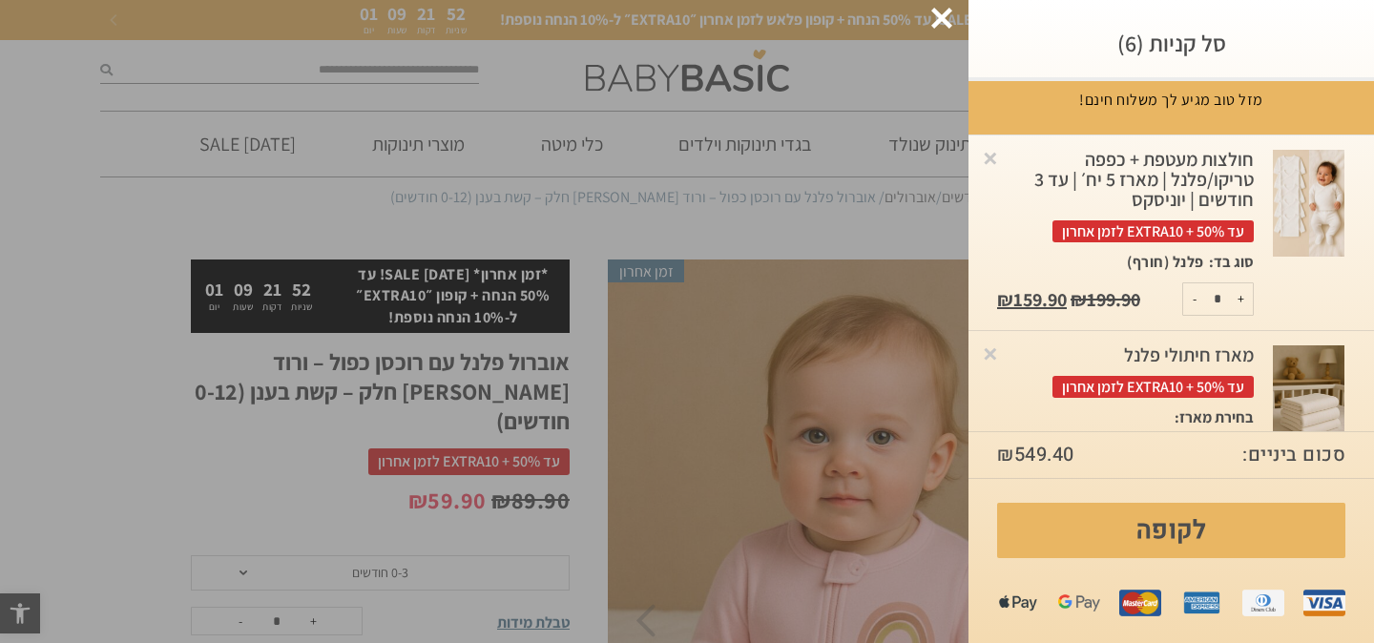
click at [1274, 183] on img at bounding box center [1309, 204] width 72 height 108
click at [1274, 184] on img at bounding box center [1309, 204] width 72 height 108
